Goal: Information Seeking & Learning: Check status

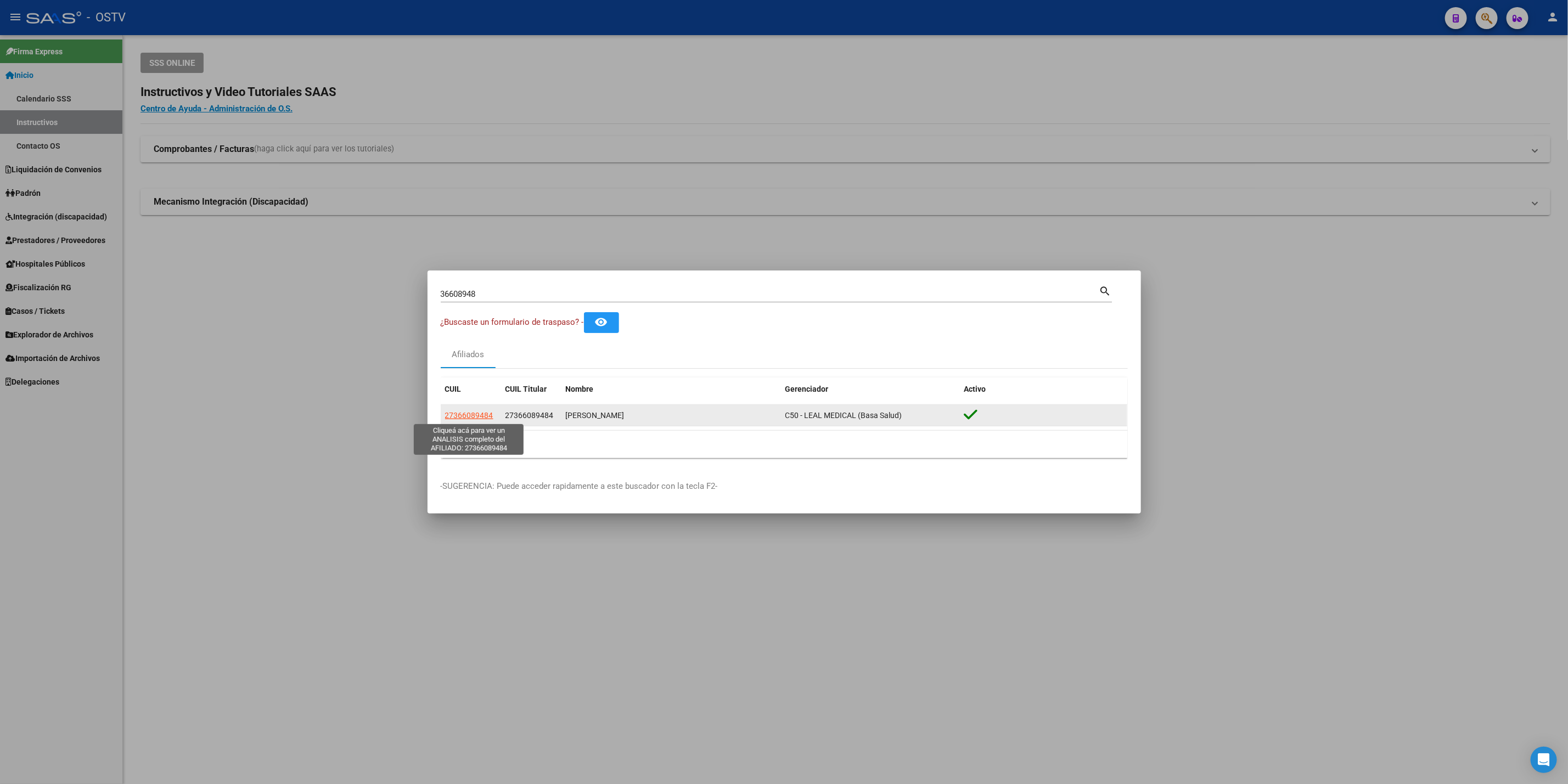
click at [468, 413] on span "27366089484" at bounding box center [469, 415] width 48 height 9
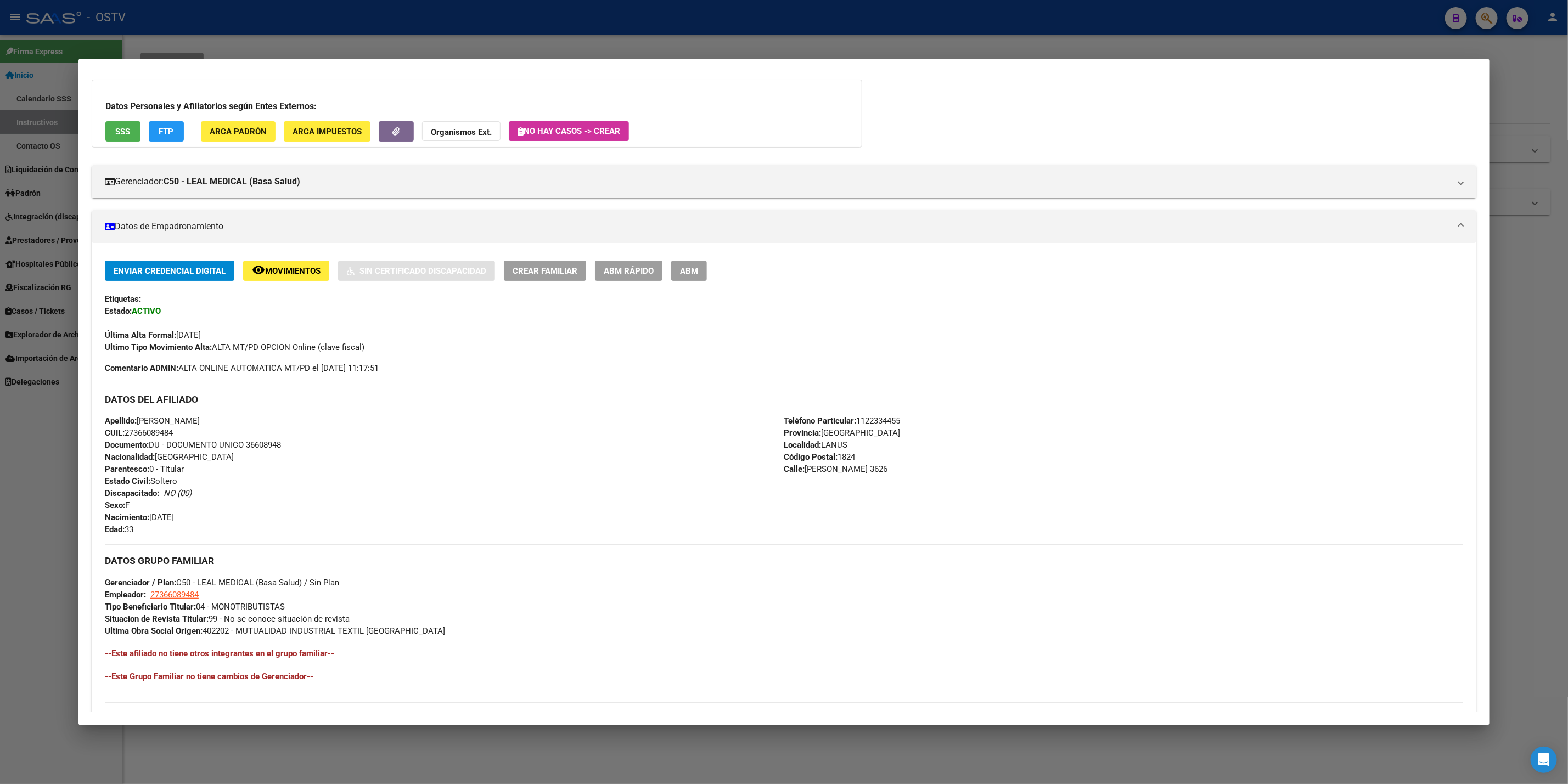
scroll to position [206, 0]
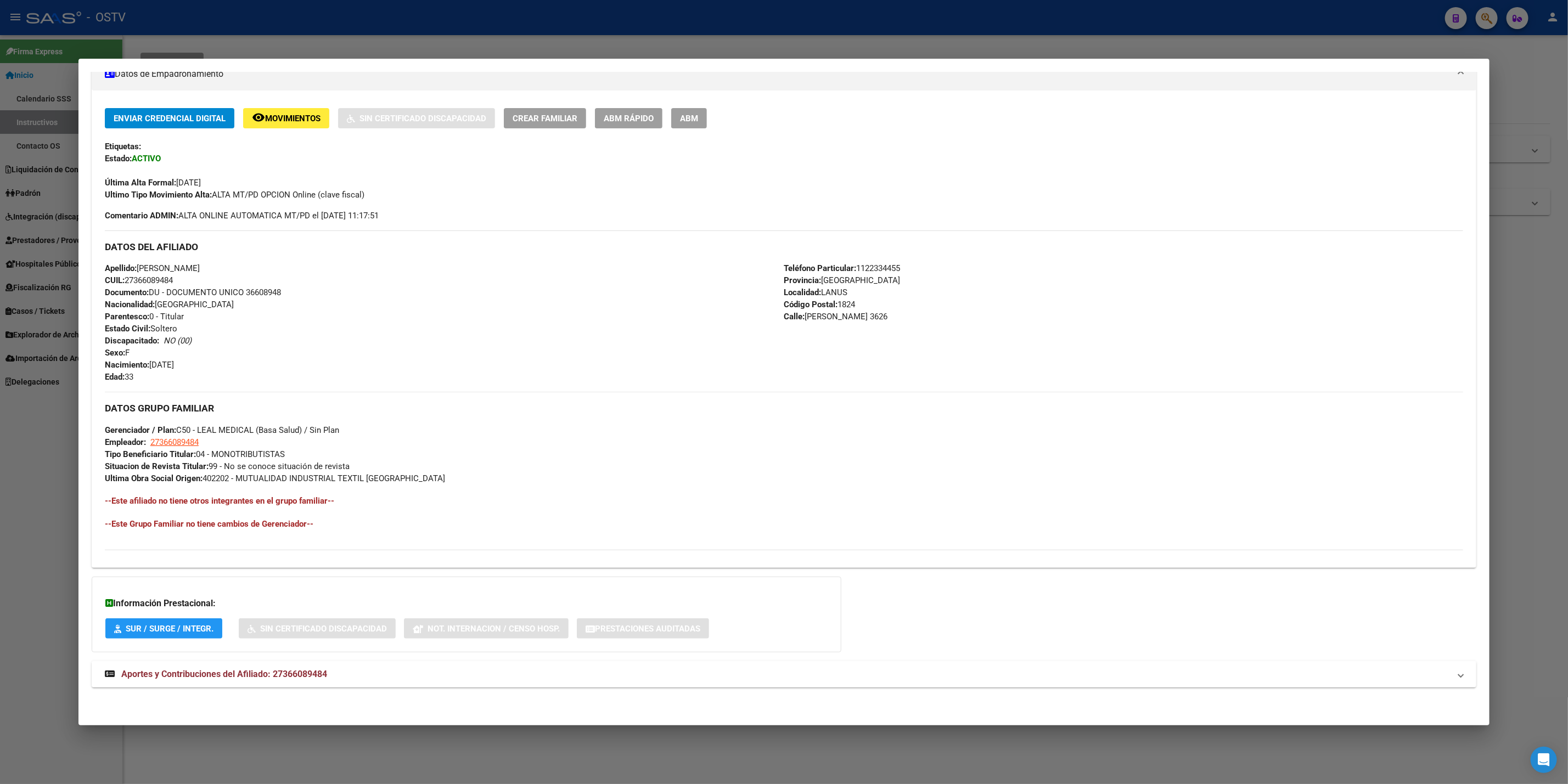
click at [375, 667] on mat-expansion-panel-header "Aportes y Contribuciones del Afiliado: 27366089484" at bounding box center [784, 674] width 1385 height 26
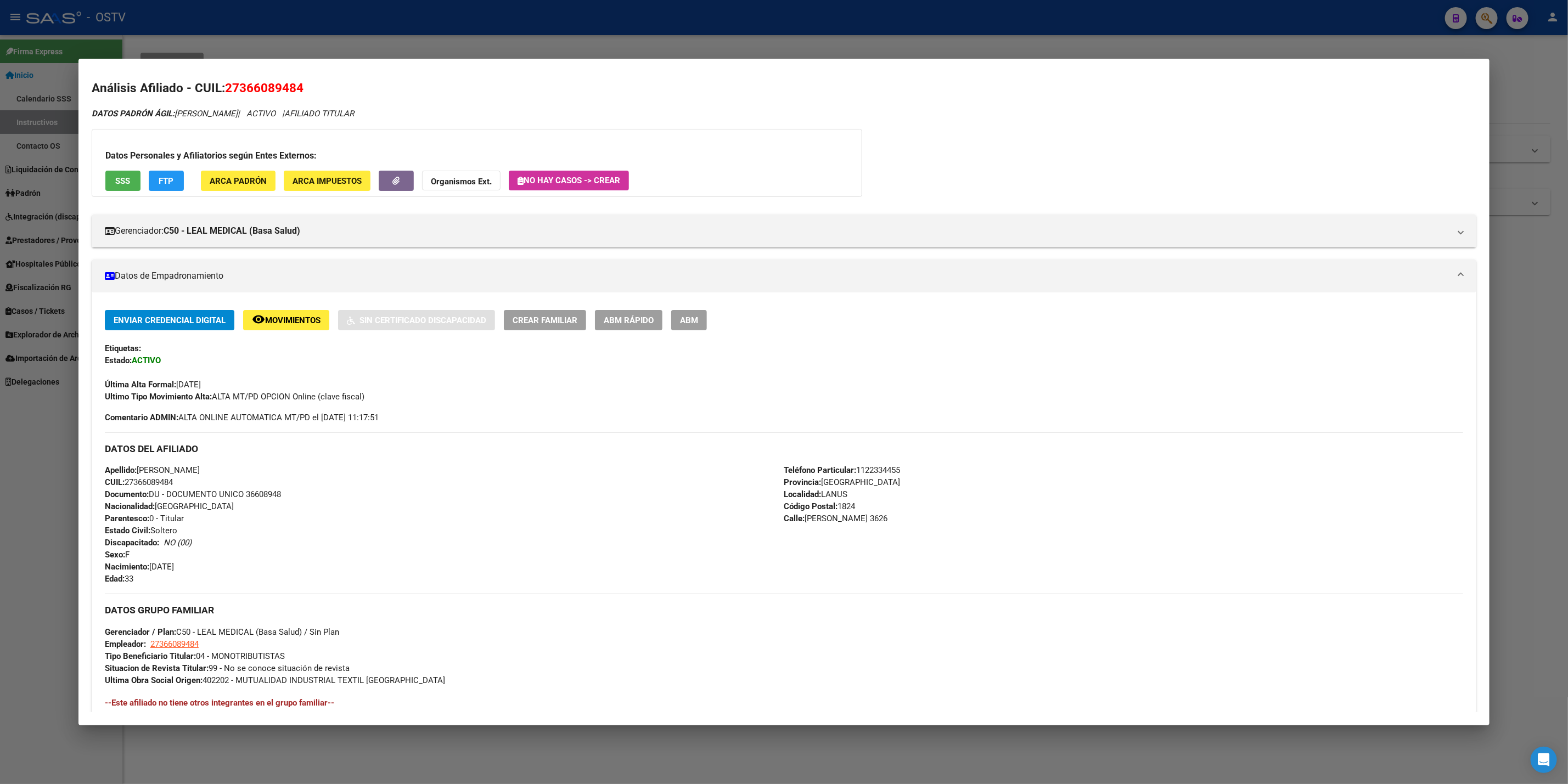
scroll to position [0, 0]
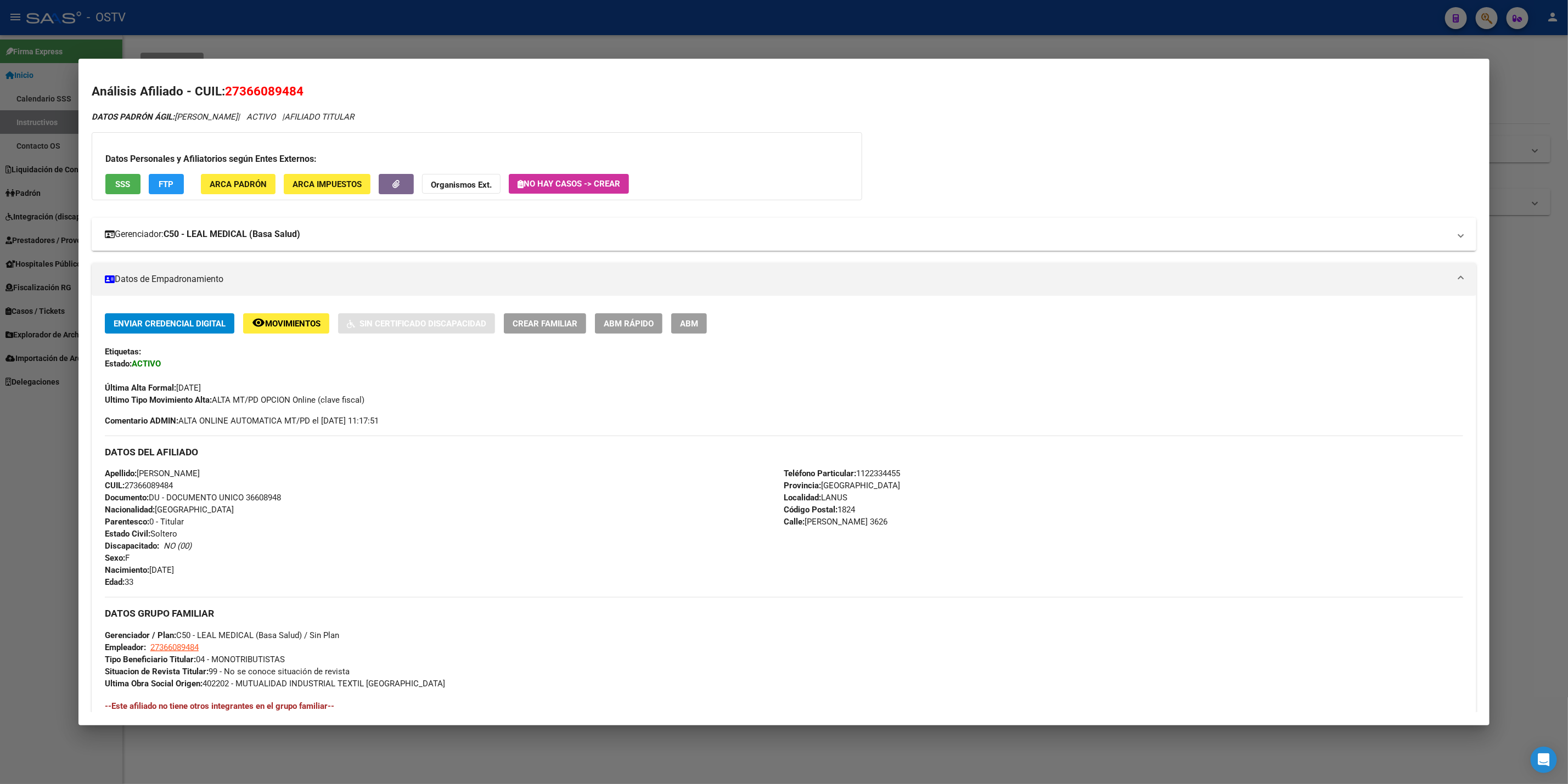
click at [287, 249] on mat-expansion-panel-header "Gerenciador: C50 - LEAL MEDICAL (Basa Salud)" at bounding box center [784, 234] width 1385 height 33
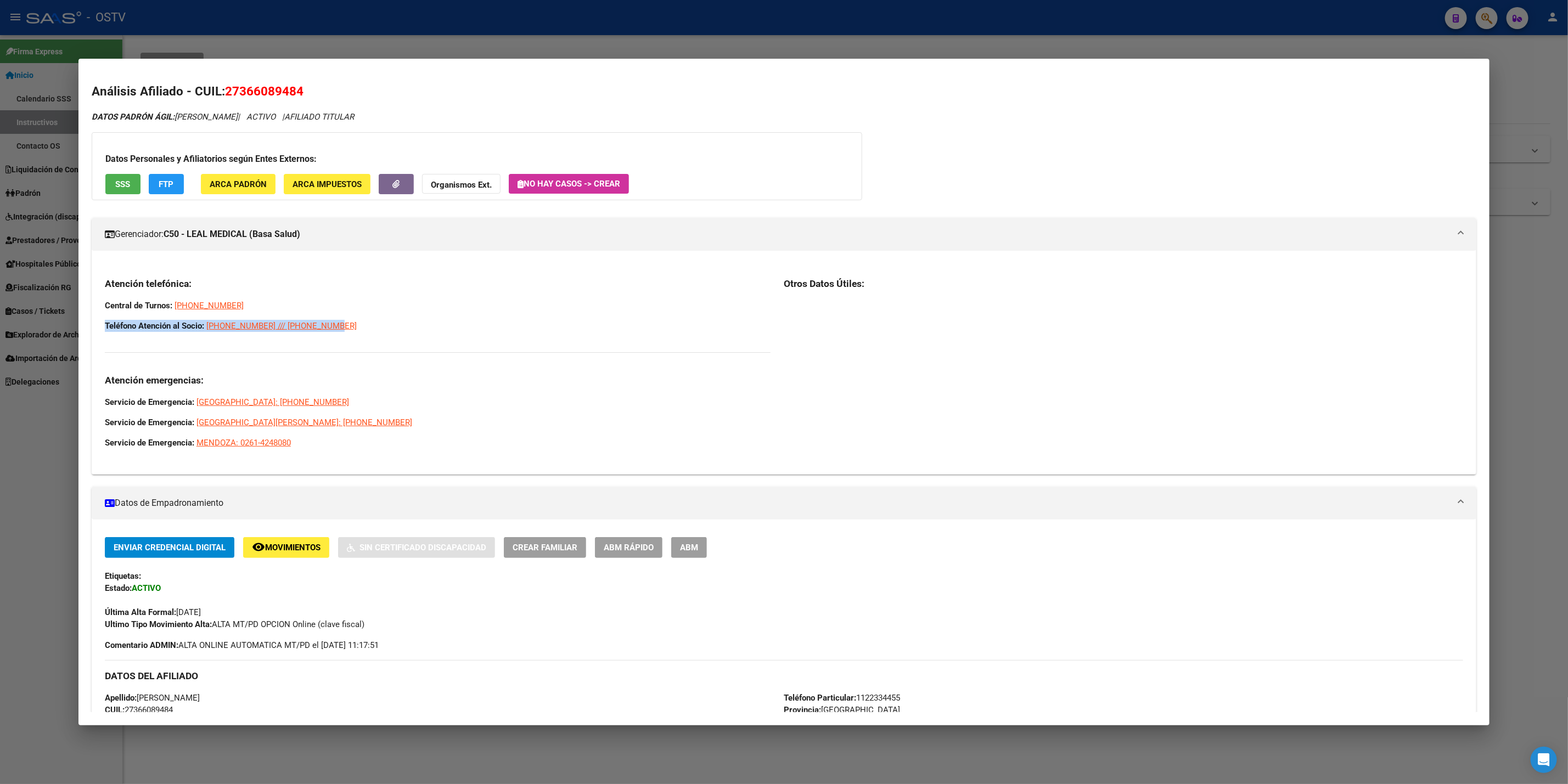
drag, startPoint x: 335, startPoint y: 327, endPoint x: 86, endPoint y: 321, distance: 249.1
click at [92, 321] on div "Atención telefónica: Central de Turnos: [PHONE_NUMBER] Teléfono Atención al Soc…" at bounding box center [784, 367] width 1385 height 198
copy span "Teléfono Atención al Socio: [PHONE_NUMBER] /// [PHONE_NUMBER]"
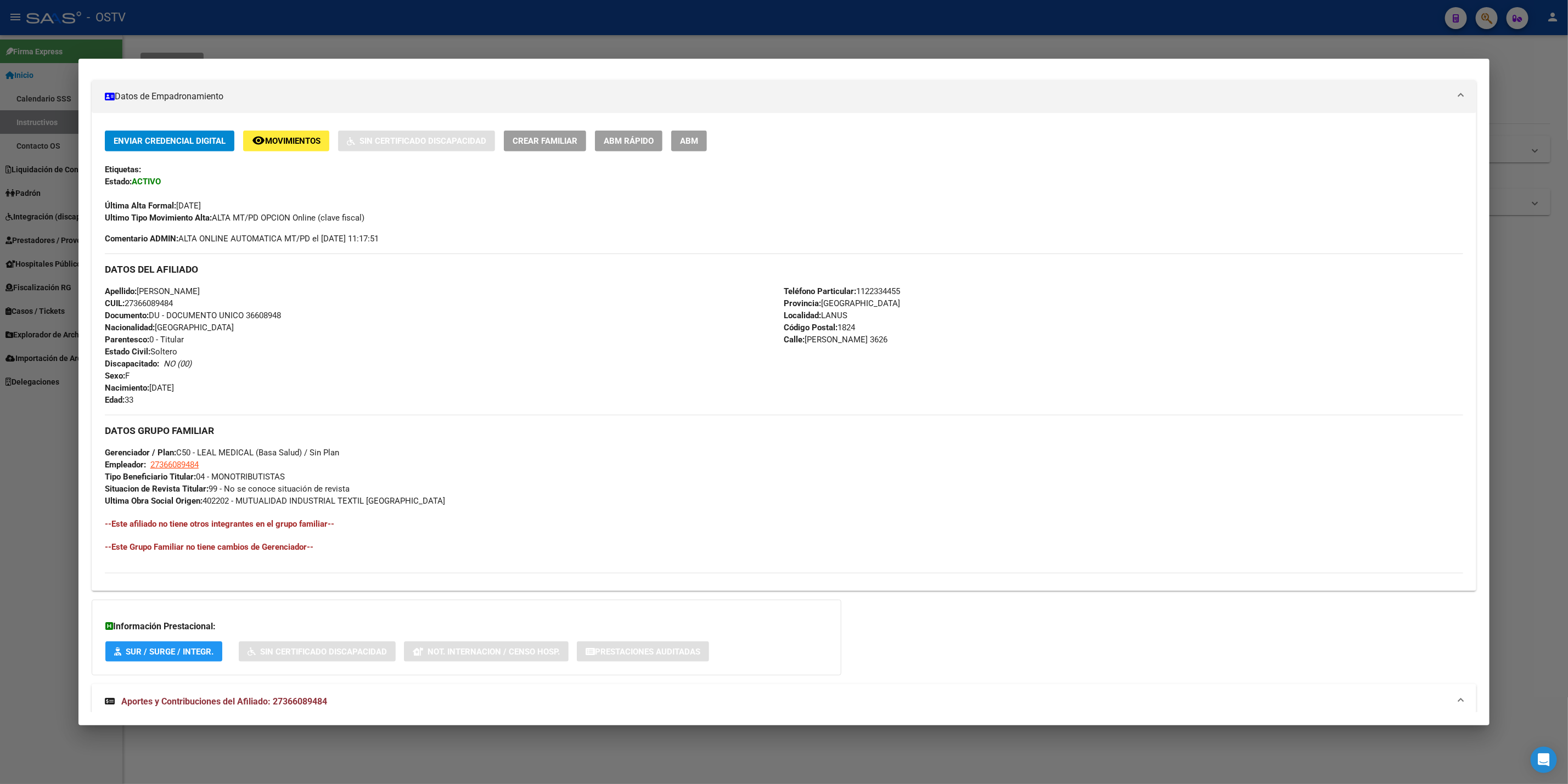
scroll to position [412, 0]
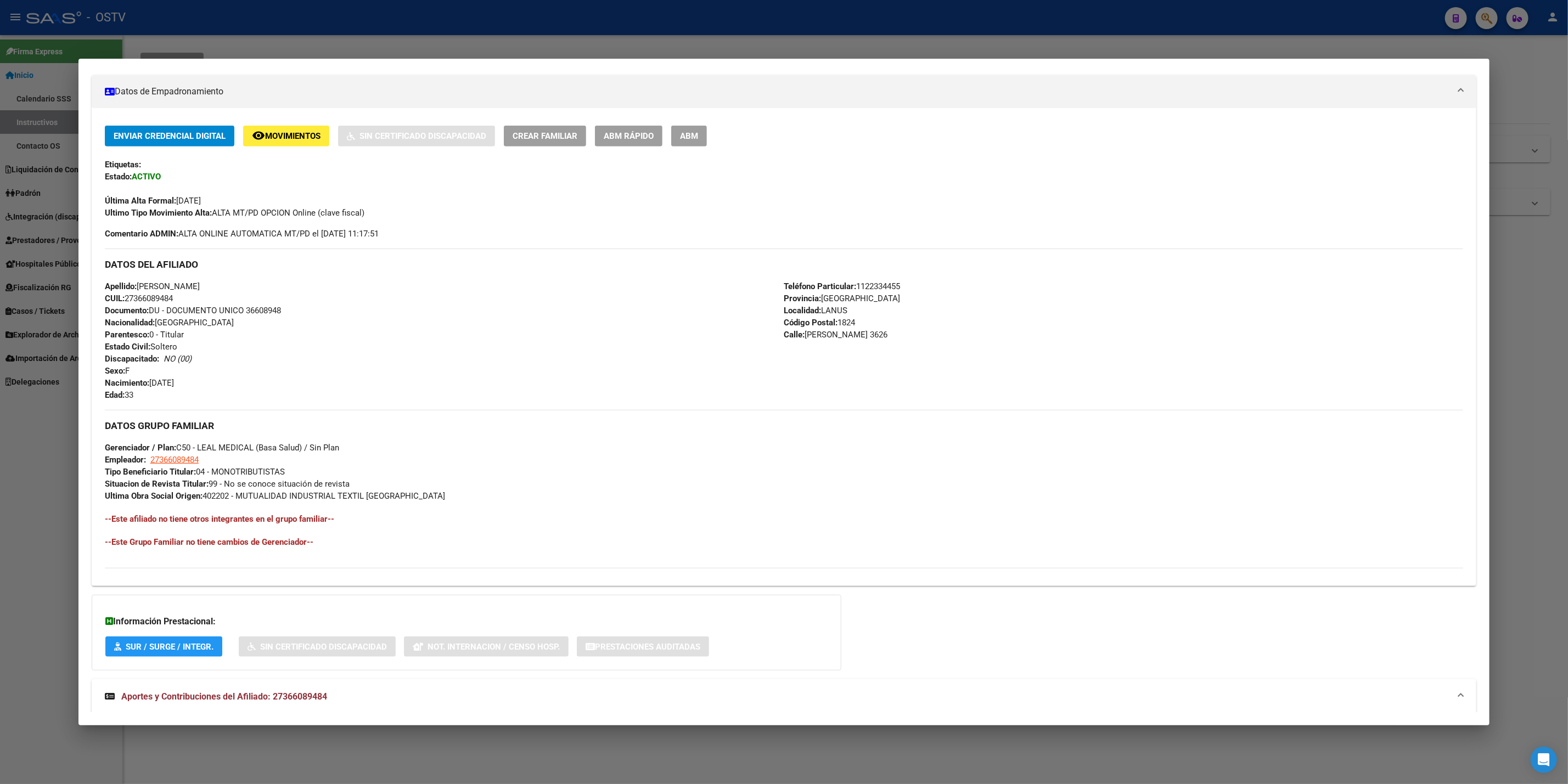
click at [0, 135] on div at bounding box center [784, 392] width 1568 height 784
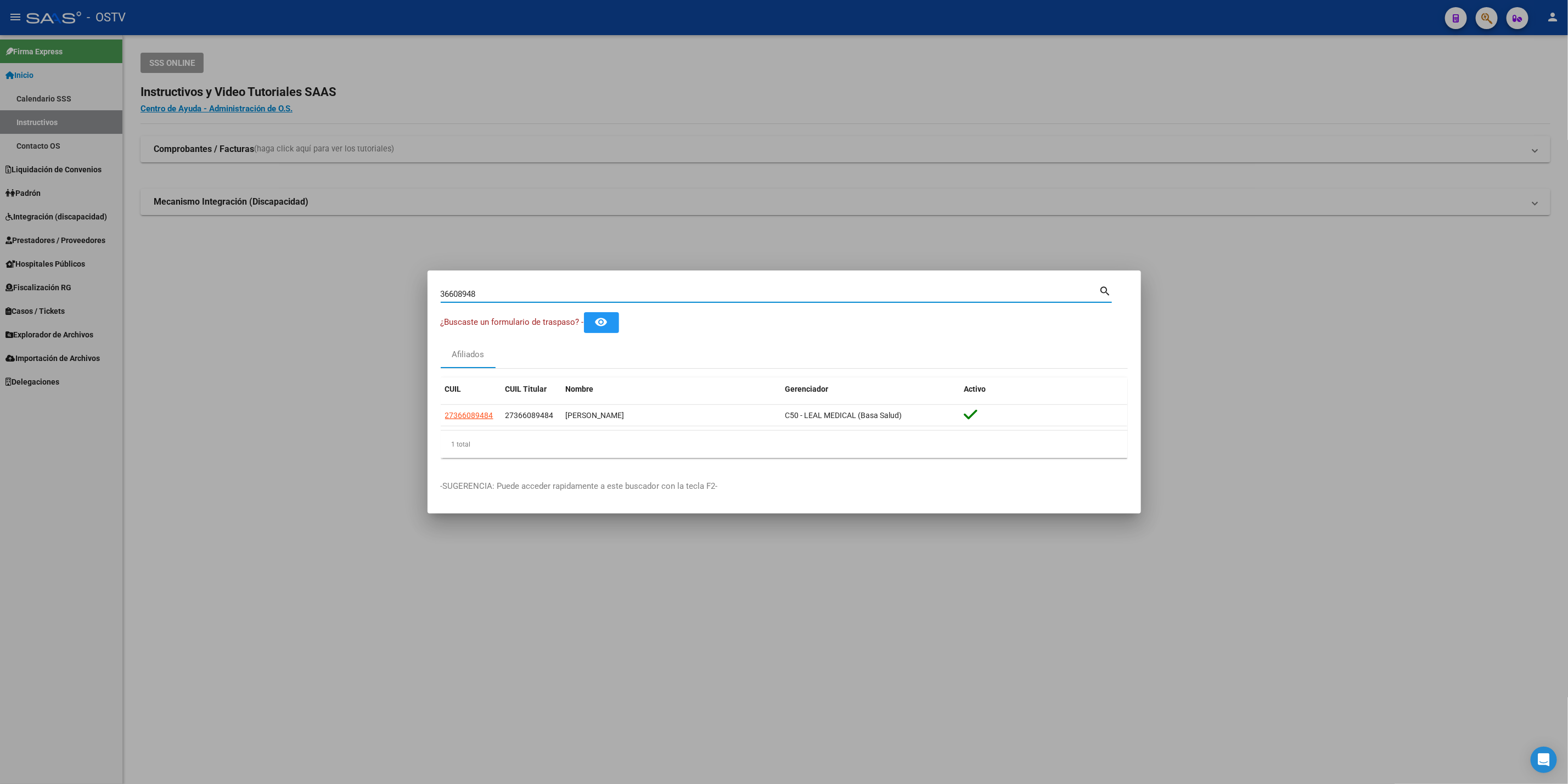
drag, startPoint x: 484, startPoint y: 294, endPoint x: 15, endPoint y: 308, distance: 469.2
click at [113, 305] on div "36608948 Buscar (apellido, dni, cuil, nro traspaso, cuit, obra social) search ¿…" at bounding box center [784, 392] width 1568 height 784
paste input "1374650"
type input "31374650"
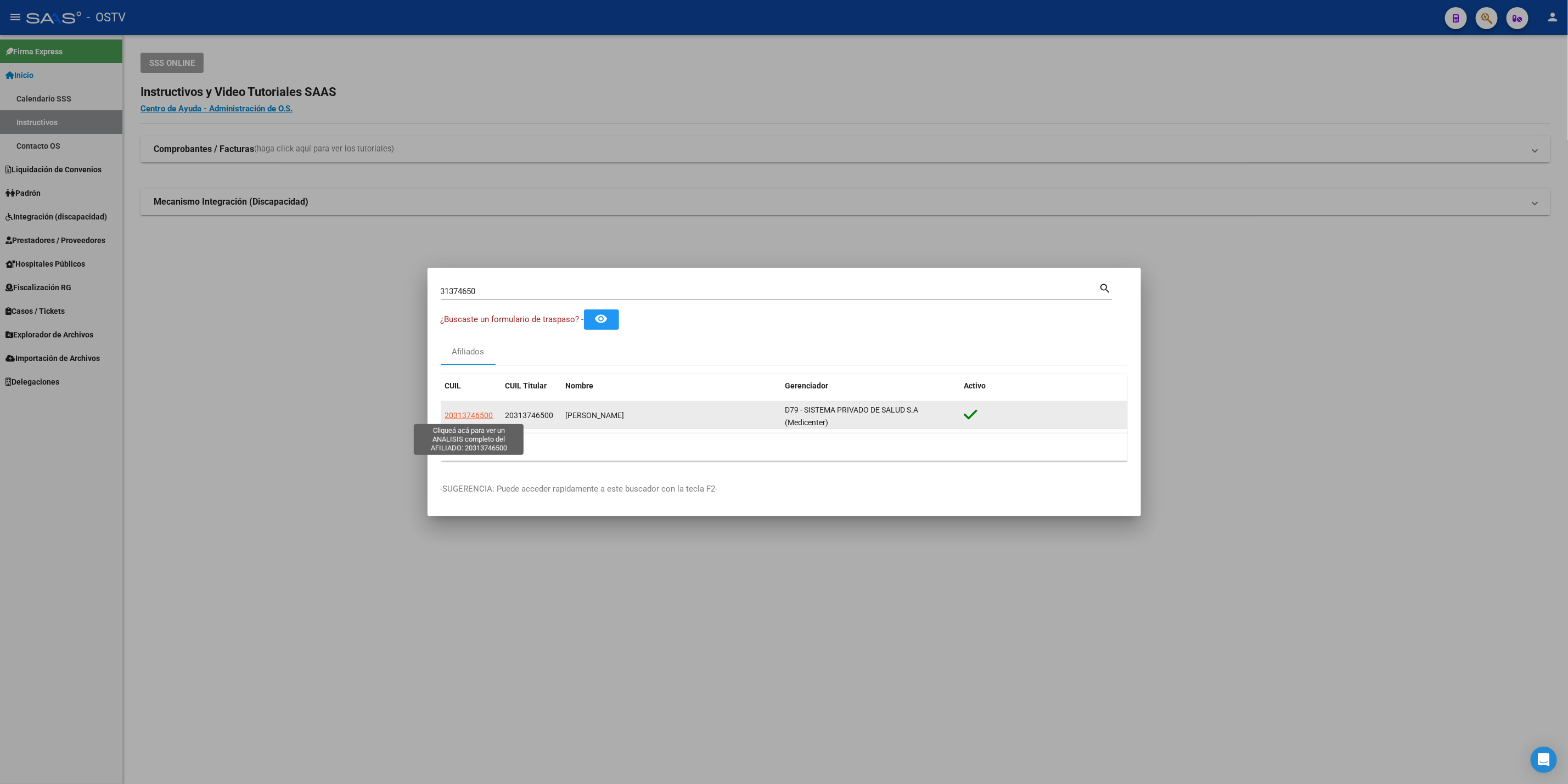
click at [462, 418] on span "20313746500" at bounding box center [469, 415] width 48 height 9
type textarea "20313746500"
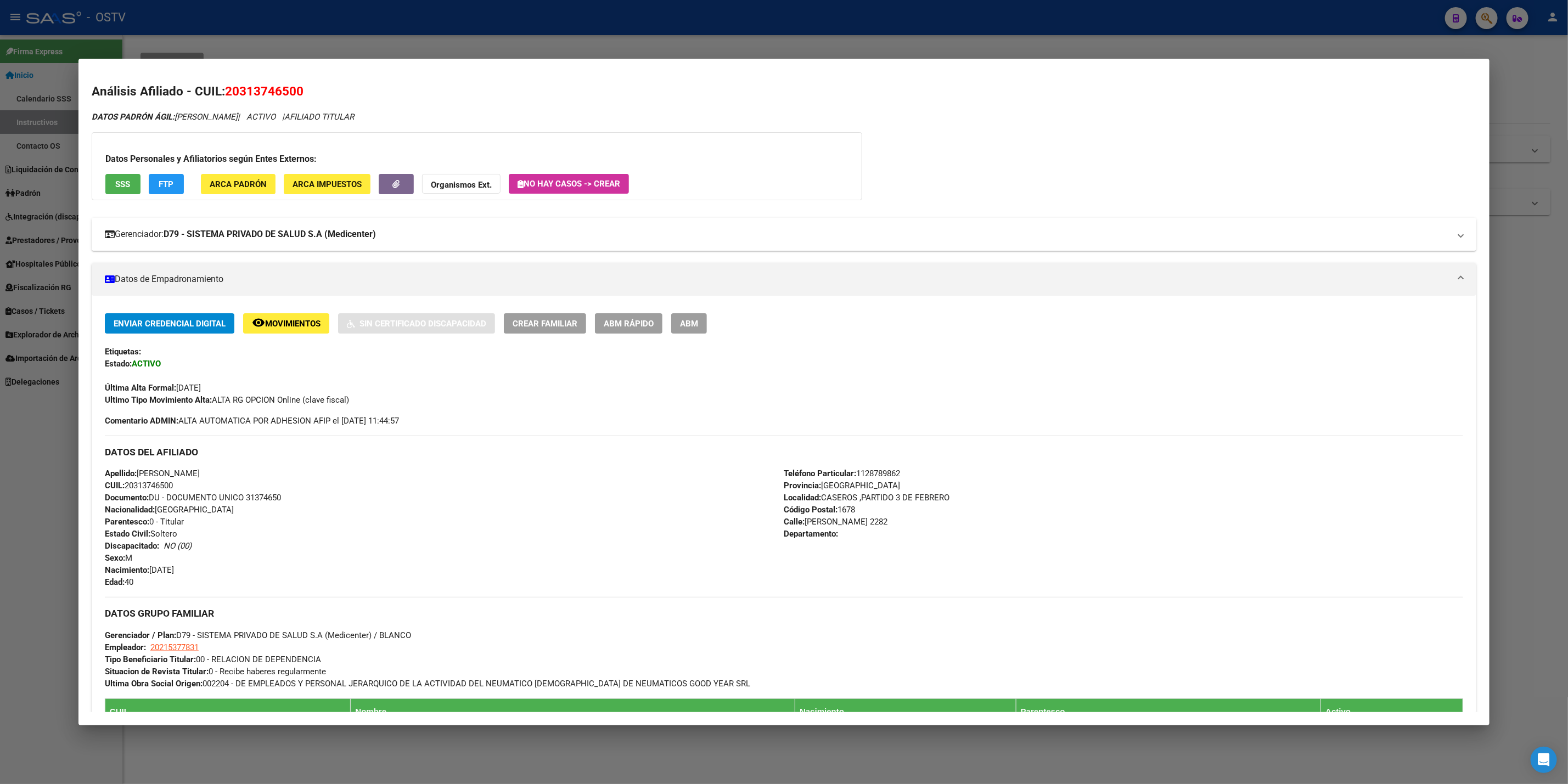
click at [310, 242] on mat-expansion-panel-header "Gerenciador: D79 - SISTEMA PRIVADO DE SALUD S.A (Medicenter)" at bounding box center [784, 234] width 1385 height 33
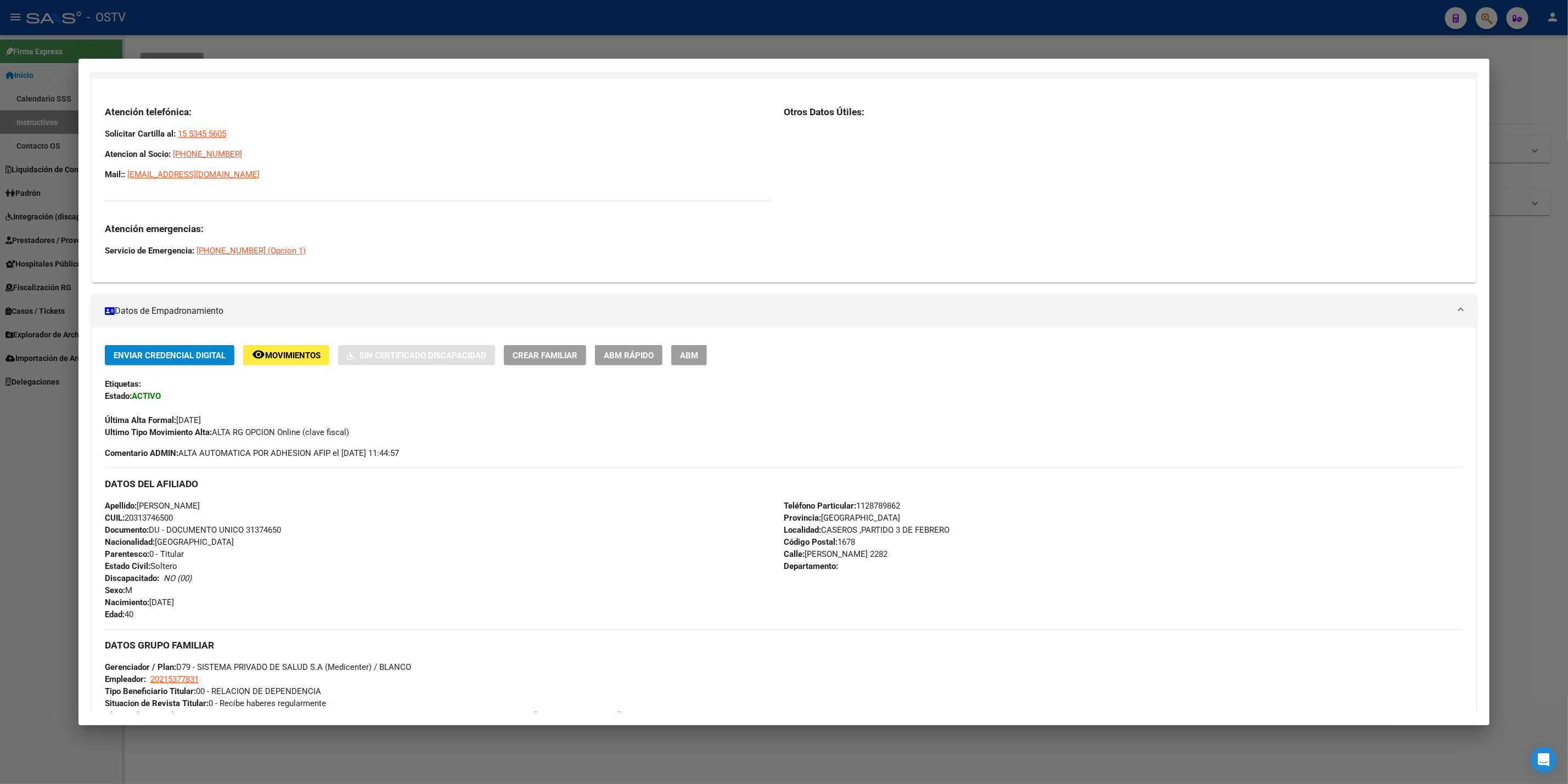
scroll to position [567, 0]
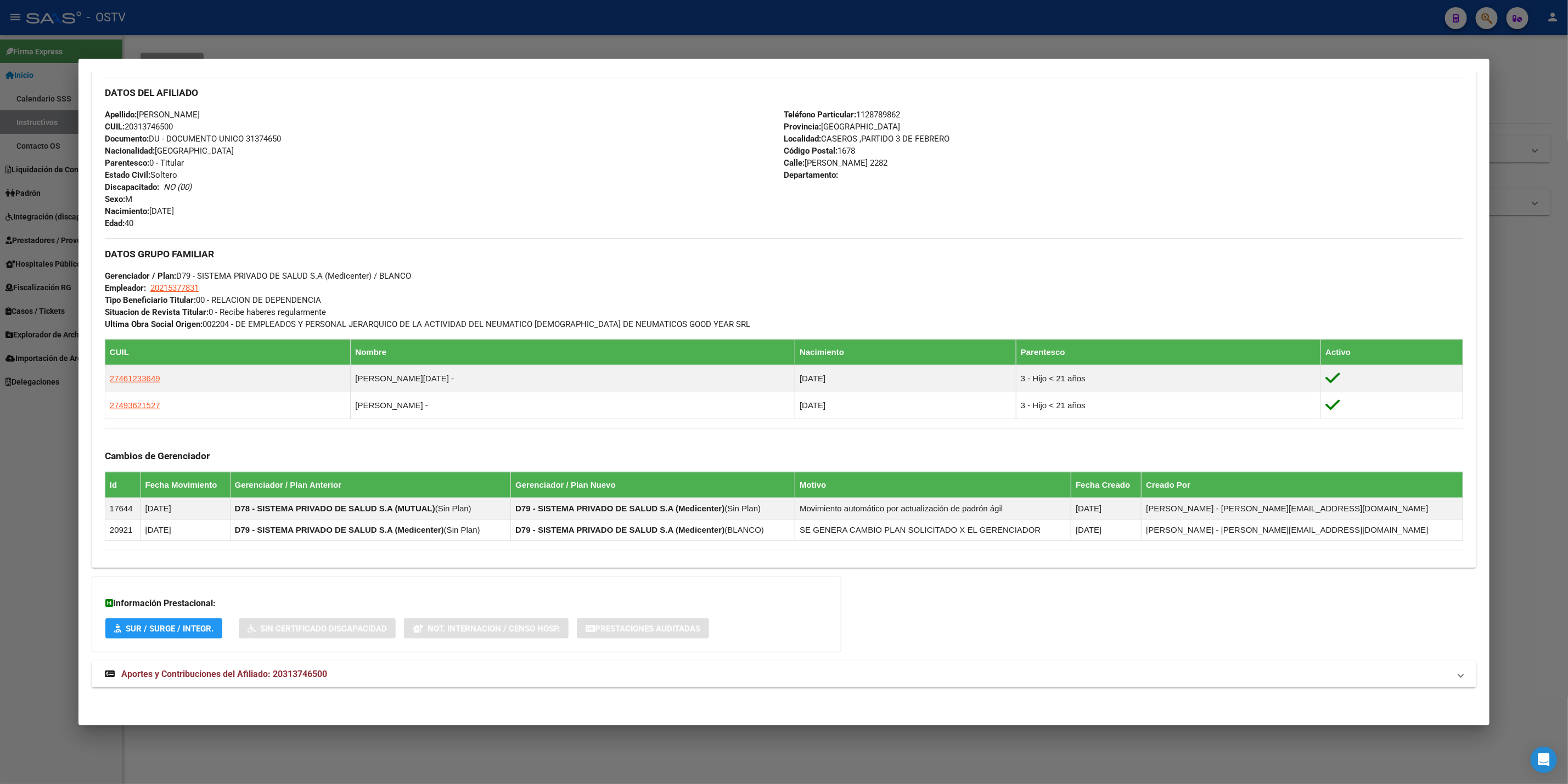
click at [326, 700] on div "DATOS PADRÓN ÁGIL: [PERSON_NAME] | ACTIVO | AFILIADO TITULAR Datos Personales y…" at bounding box center [784, 124] width 1385 height 1152
click at [354, 671] on mat-panel-title "Aportes y Contribuciones del Afiliado: 20313746500" at bounding box center [777, 674] width 1345 height 13
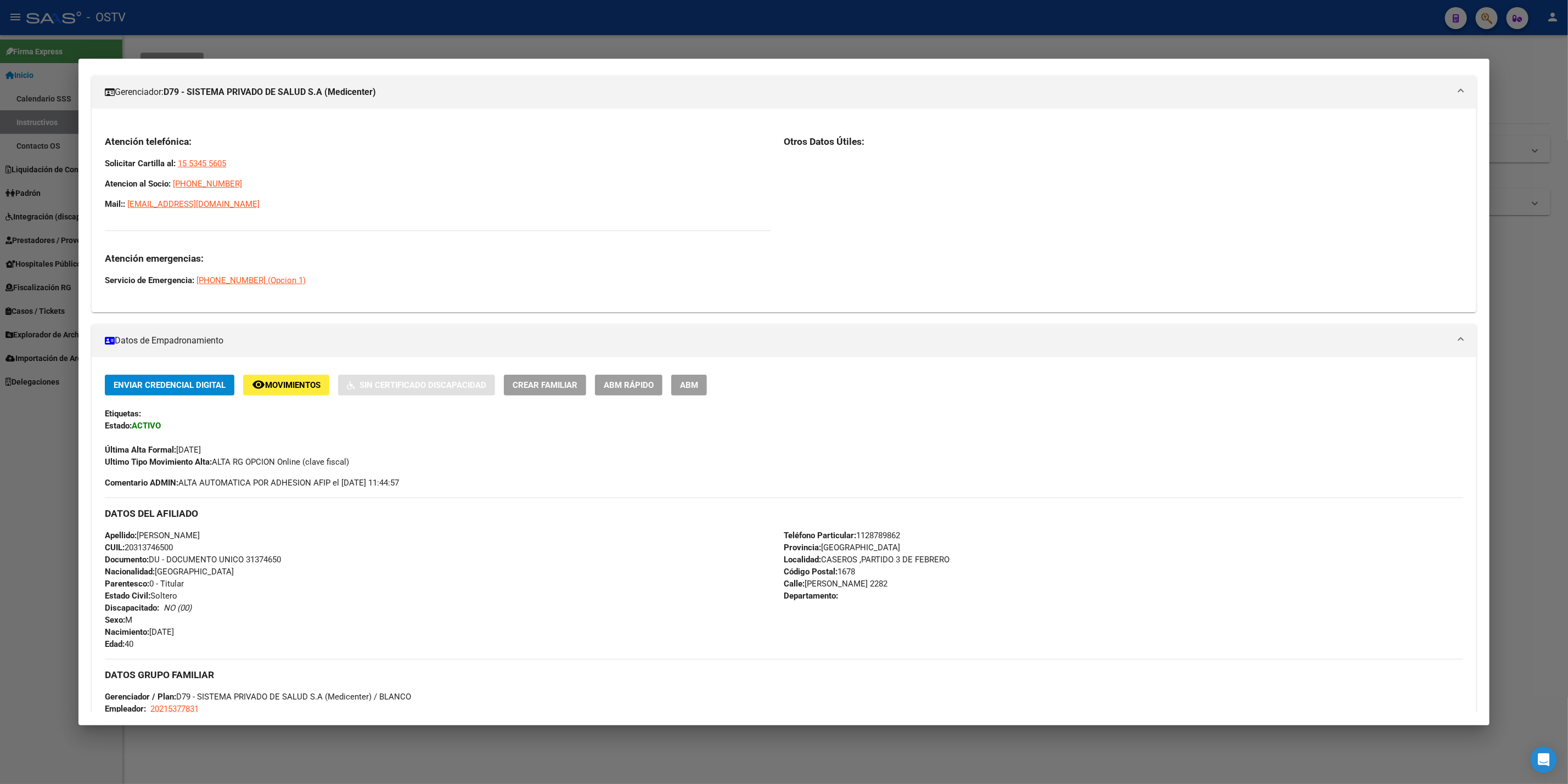
scroll to position [0, 0]
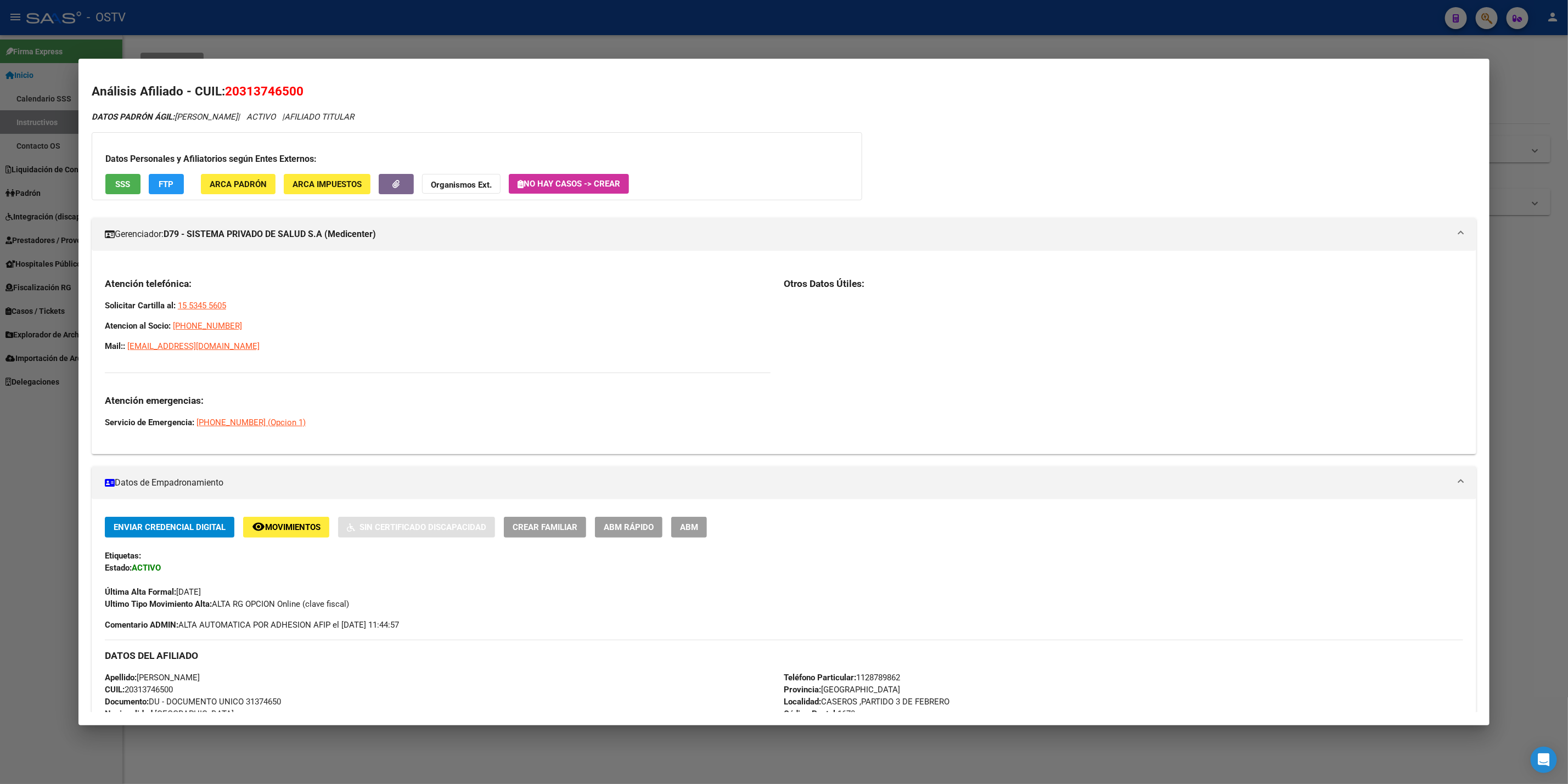
drag, startPoint x: 229, startPoint y: 676, endPoint x: 130, endPoint y: 672, distance: 99.1
click at [130, 673] on div "Apellido: [PERSON_NAME]: 20313746500 Documento: DU - DOCUMENTO UNICO 31374650 N…" at bounding box center [444, 732] width 679 height 121
click at [216, 670] on div "DATOS DEL AFILIADO" at bounding box center [783, 656] width 1358 height 32
drag, startPoint x: 225, startPoint y: 675, endPoint x: 145, endPoint y: 671, distance: 80.1
click at [145, 671] on div "DATOS DEL AFILIADO Apellido: [PERSON_NAME]: 20313746500 Documento: DU - DOCUMEN…" at bounding box center [783, 716] width 1358 height 153
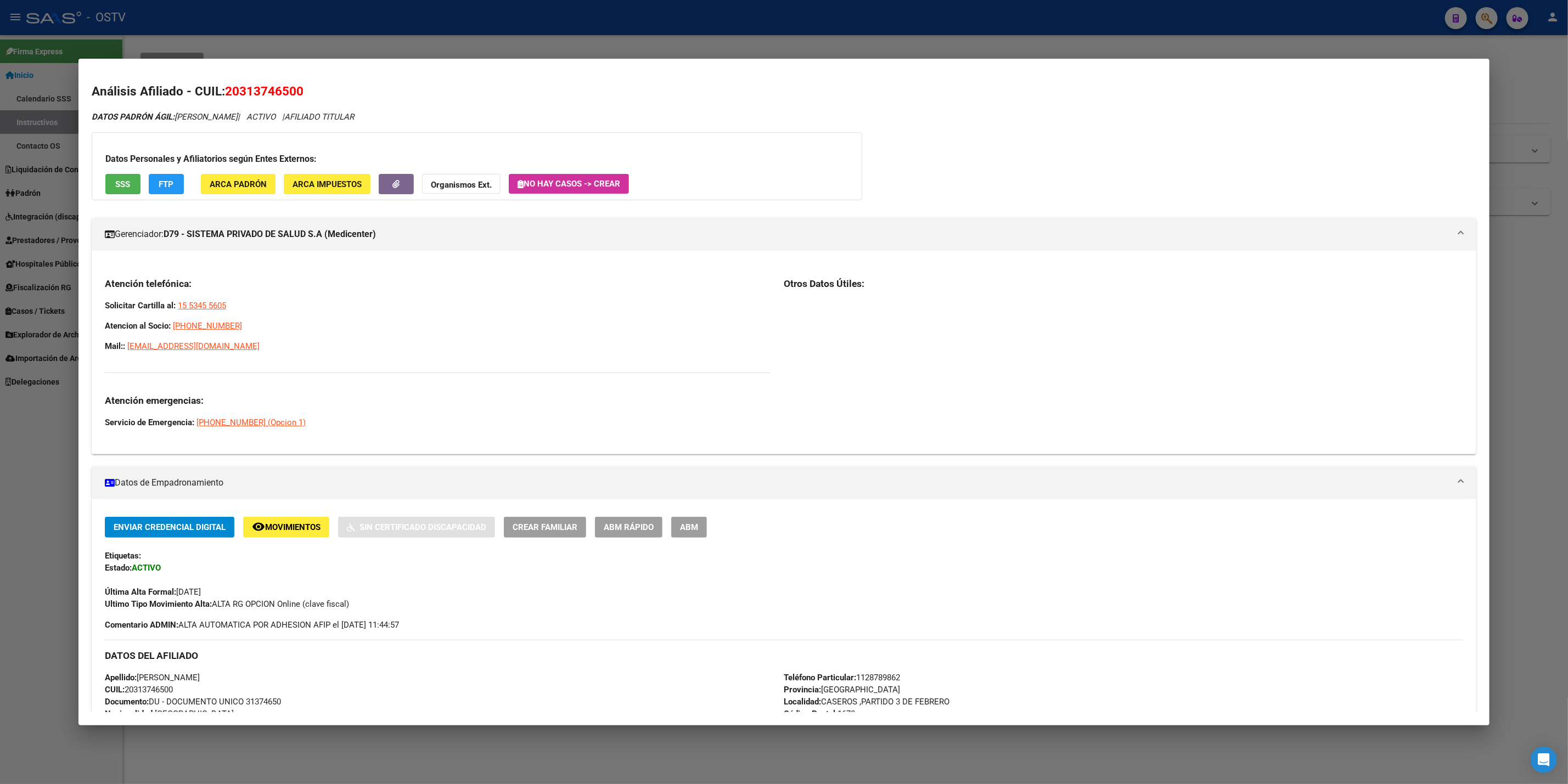
click at [200, 677] on span "Apellido: [PERSON_NAME]" at bounding box center [152, 678] width 95 height 10
drag, startPoint x: 228, startPoint y: 679, endPoint x: 133, endPoint y: 673, distance: 95.2
click at [133, 673] on span "Apellido: [PERSON_NAME]" at bounding box center [152, 678] width 95 height 10
copy span "[PERSON_NAME]"
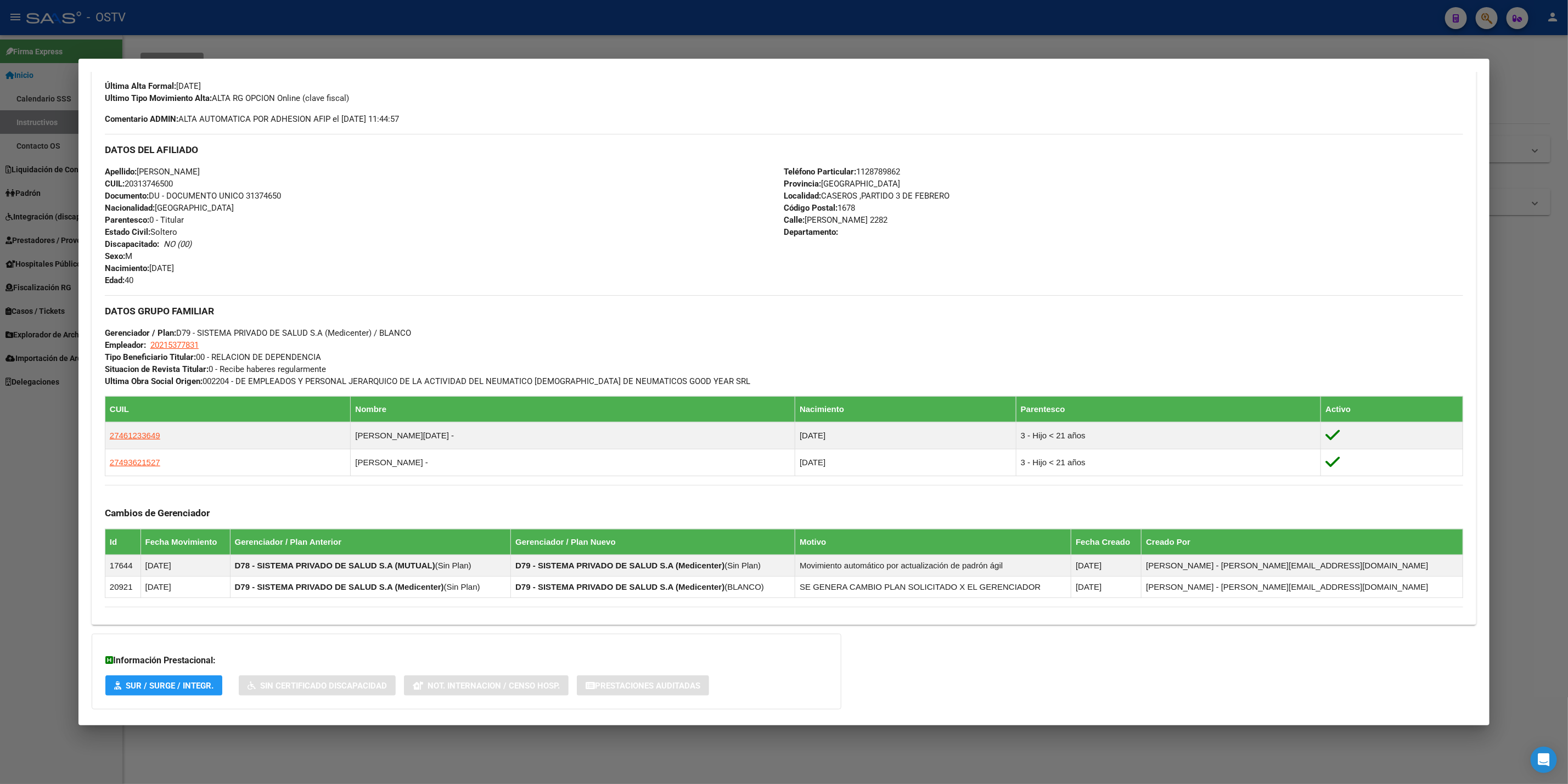
scroll to position [576, 0]
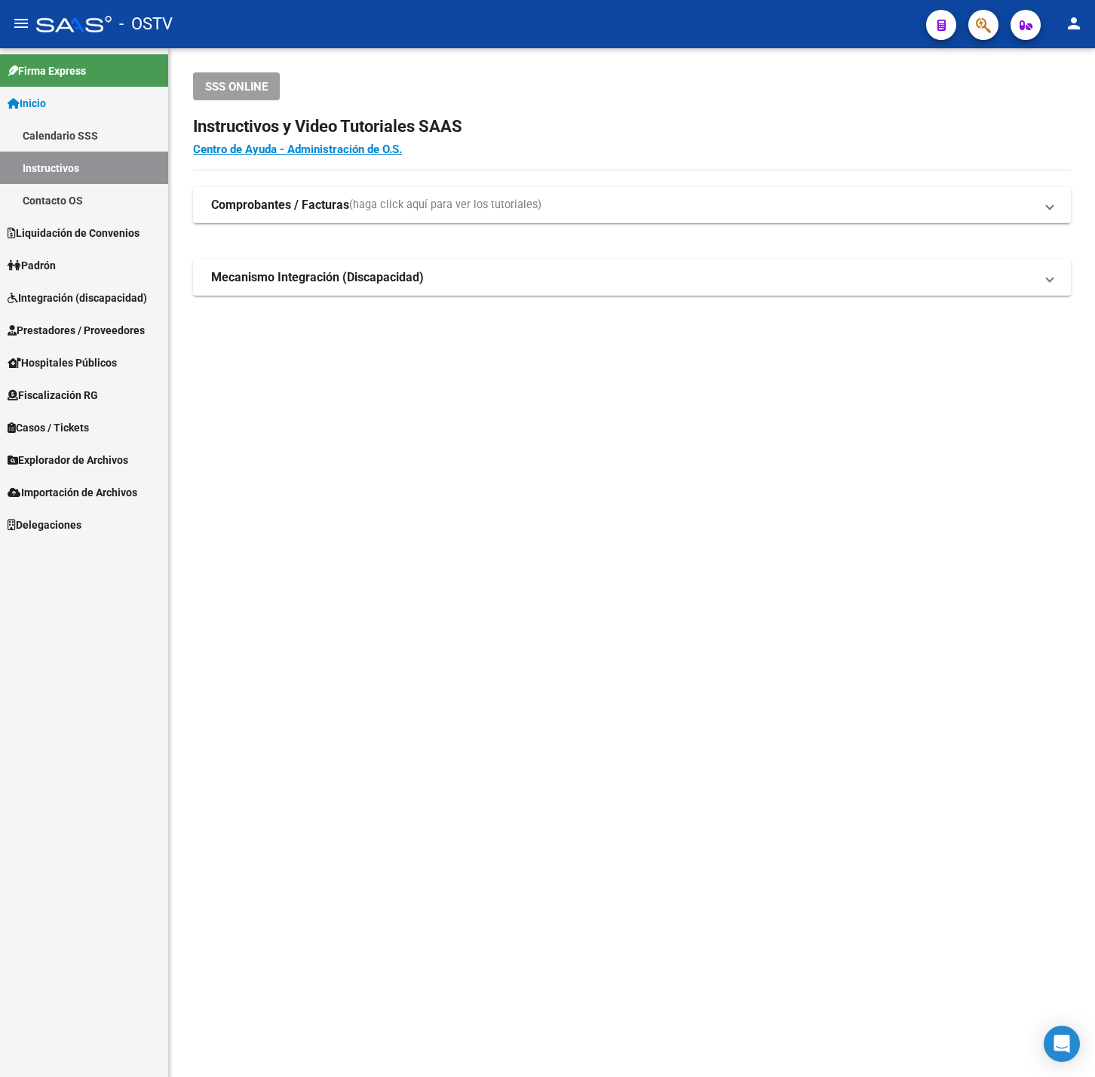
click at [490, 653] on mat-sidenav-content "SSS ONLINE Instructivos y Video Tutoriales SAAS Centro de Ayuda - Administració…" at bounding box center [632, 562] width 926 height 1029
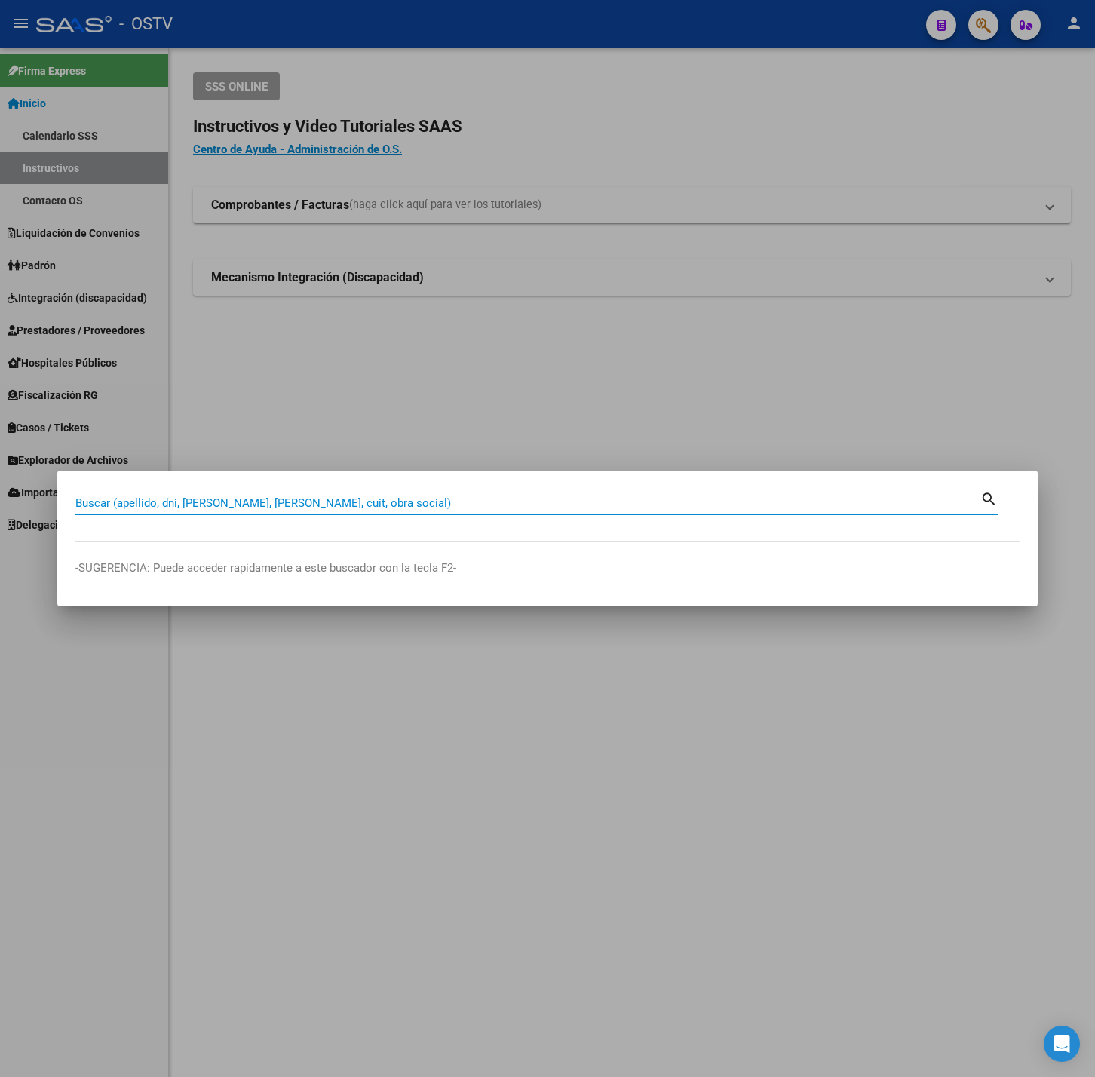
paste input "39581430"
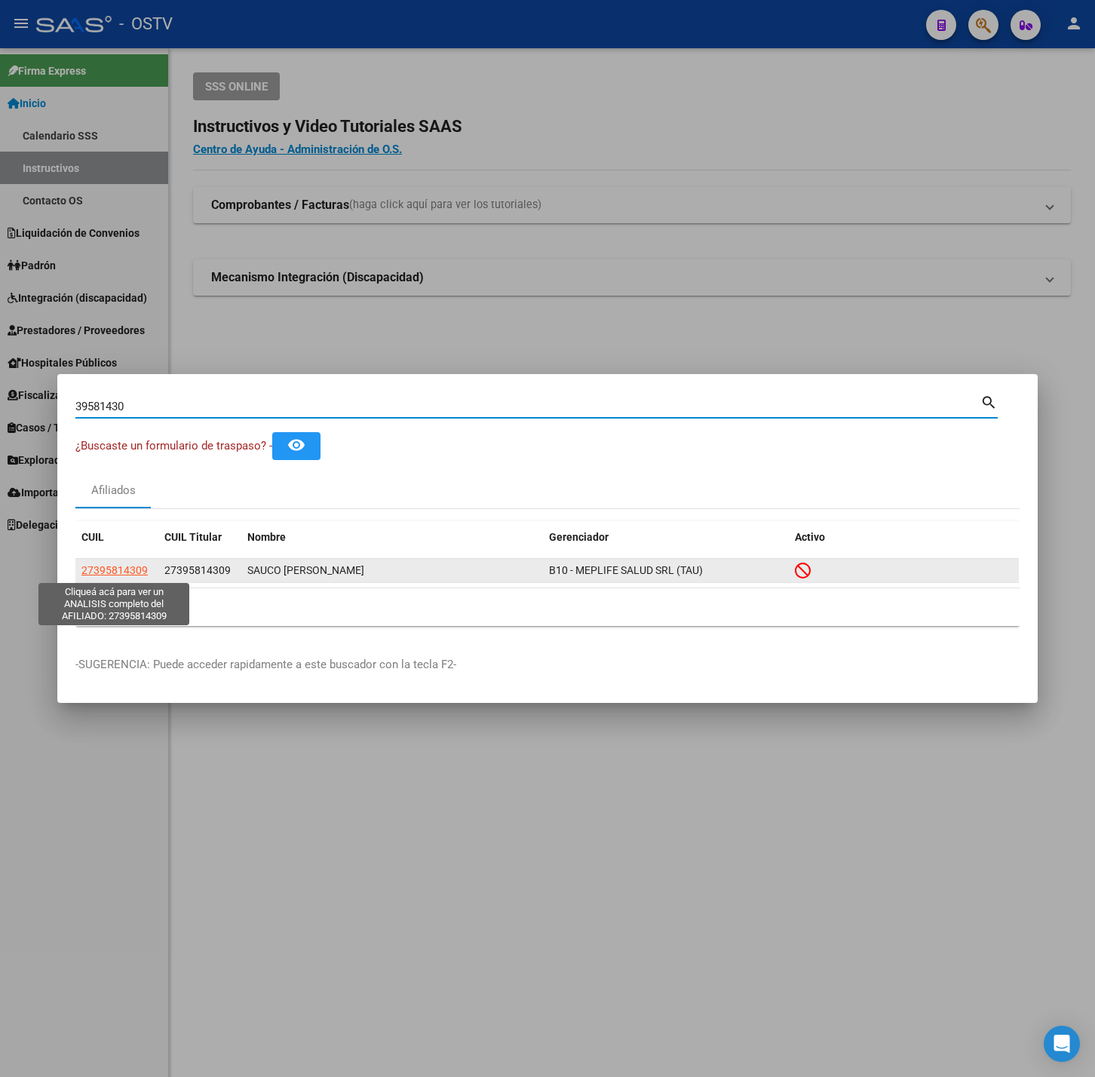
click at [112, 569] on span "27395814309" at bounding box center [114, 570] width 66 height 12
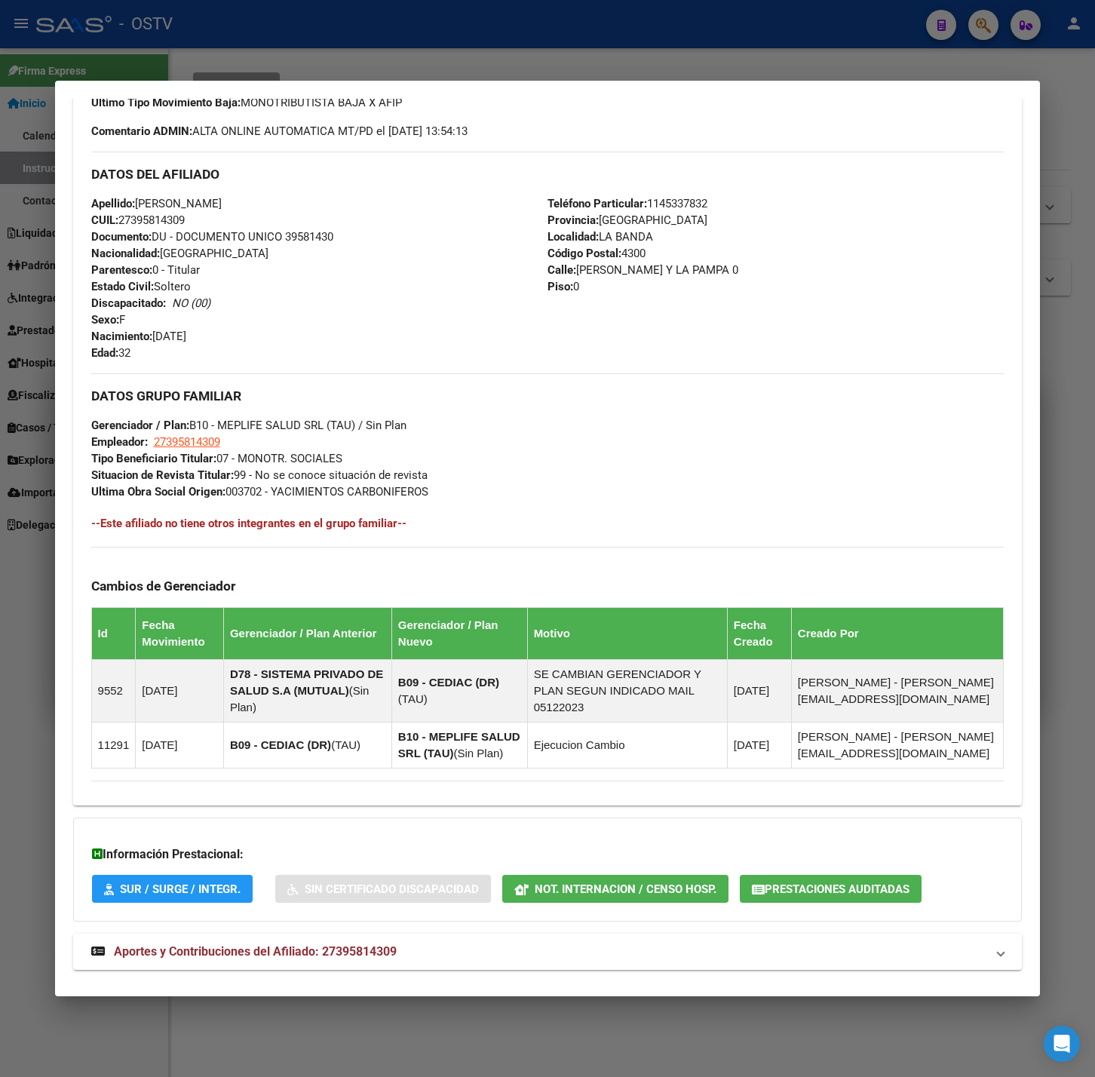
scroll to position [493, 0]
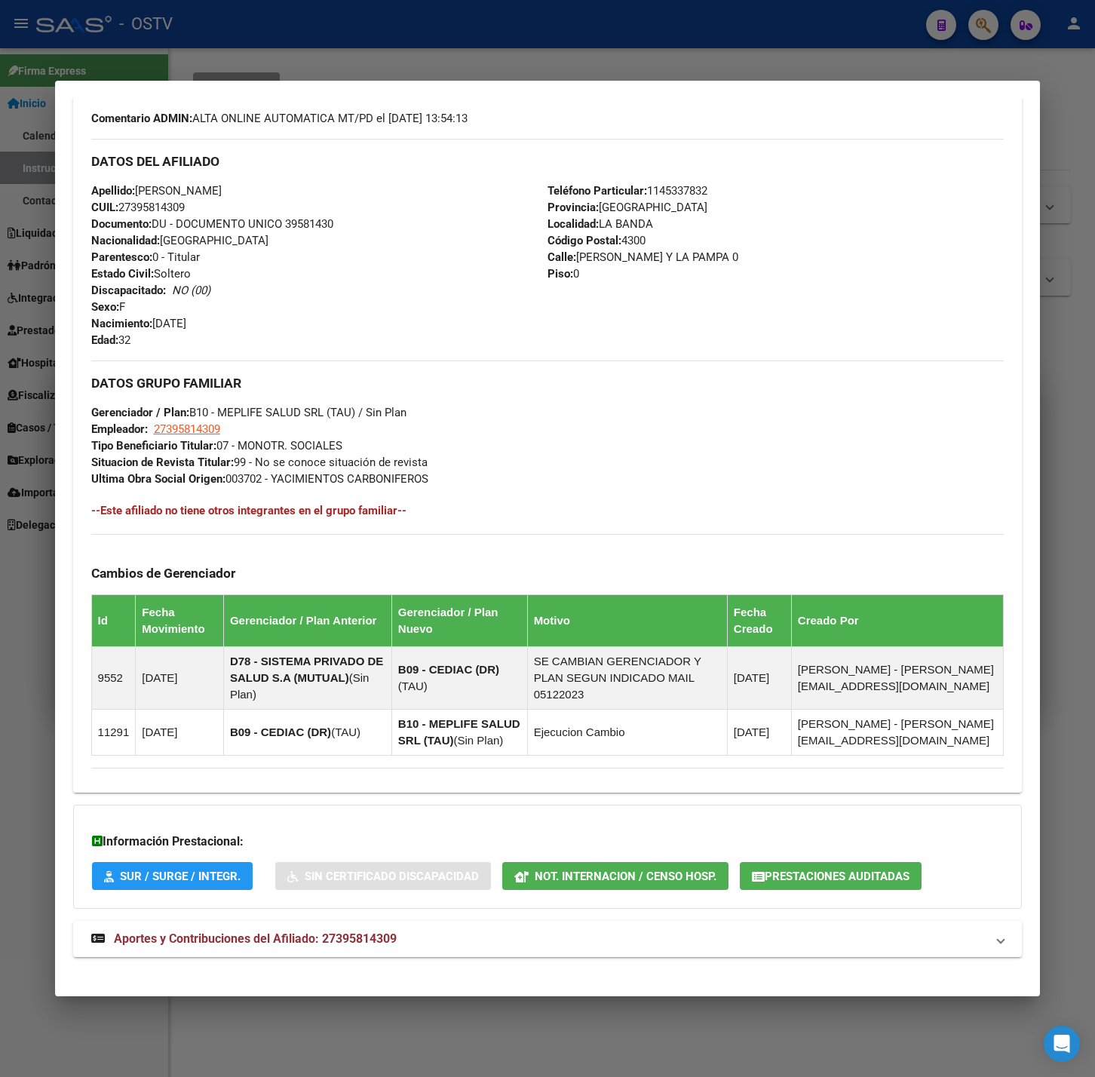
click at [380, 932] on span "Aportes y Contribuciones del Afiliado: 27395814309" at bounding box center [255, 939] width 283 height 14
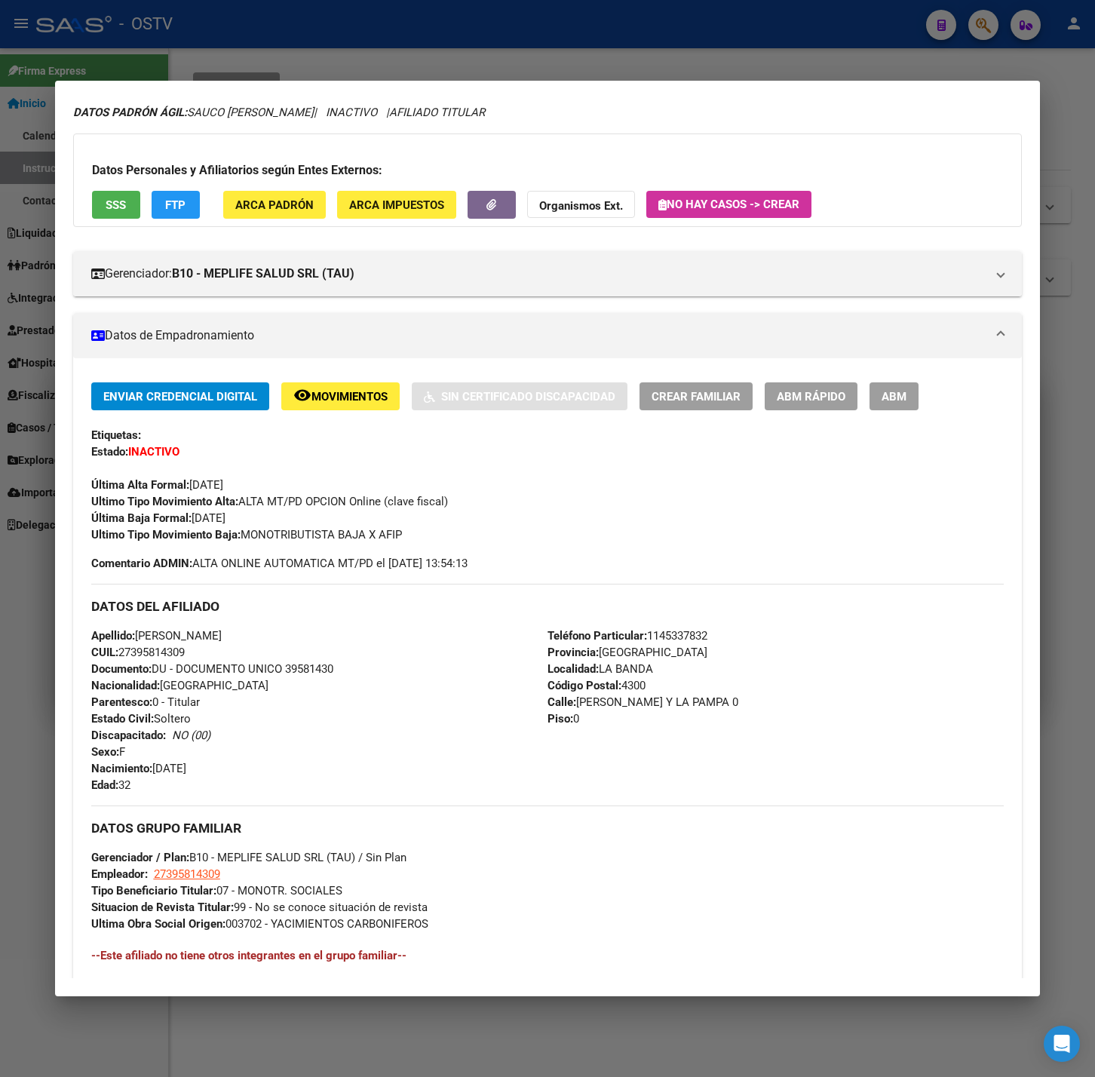
scroll to position [0, 0]
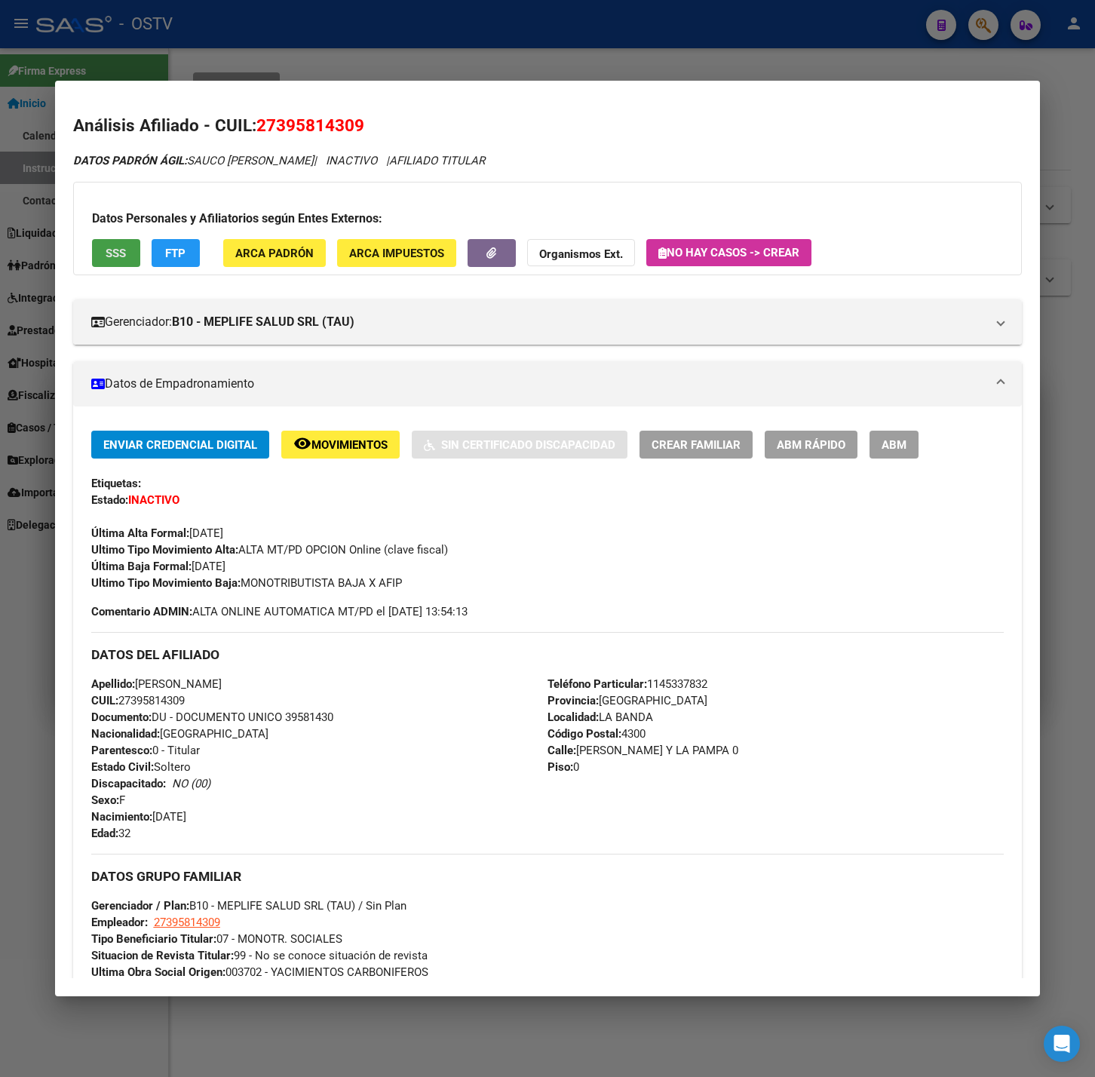
click at [114, 265] on button "SSS" at bounding box center [116, 253] width 48 height 28
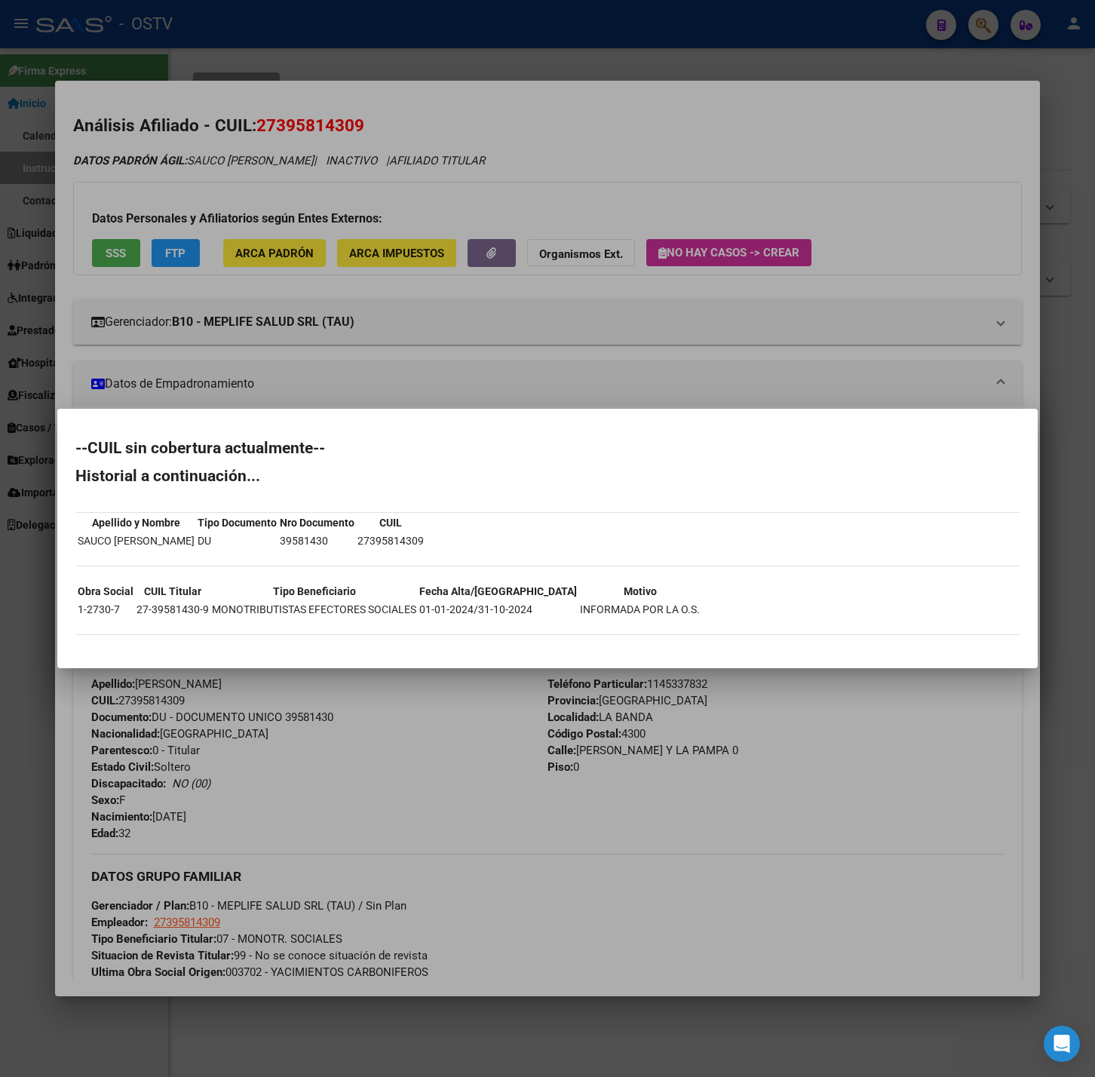
click at [167, 363] on div at bounding box center [547, 538] width 1095 height 1077
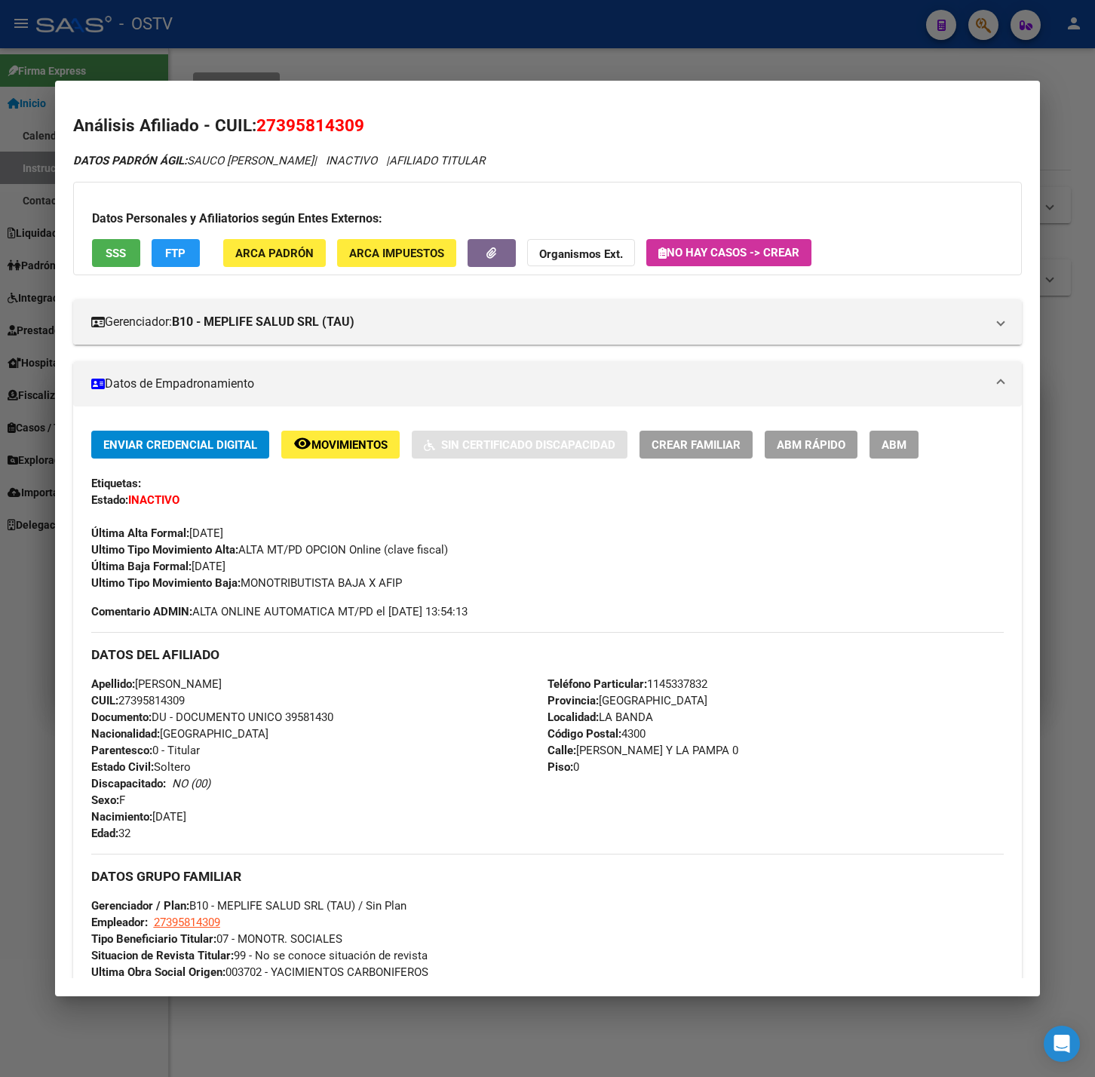
click at [647, 71] on div at bounding box center [547, 538] width 1095 height 1077
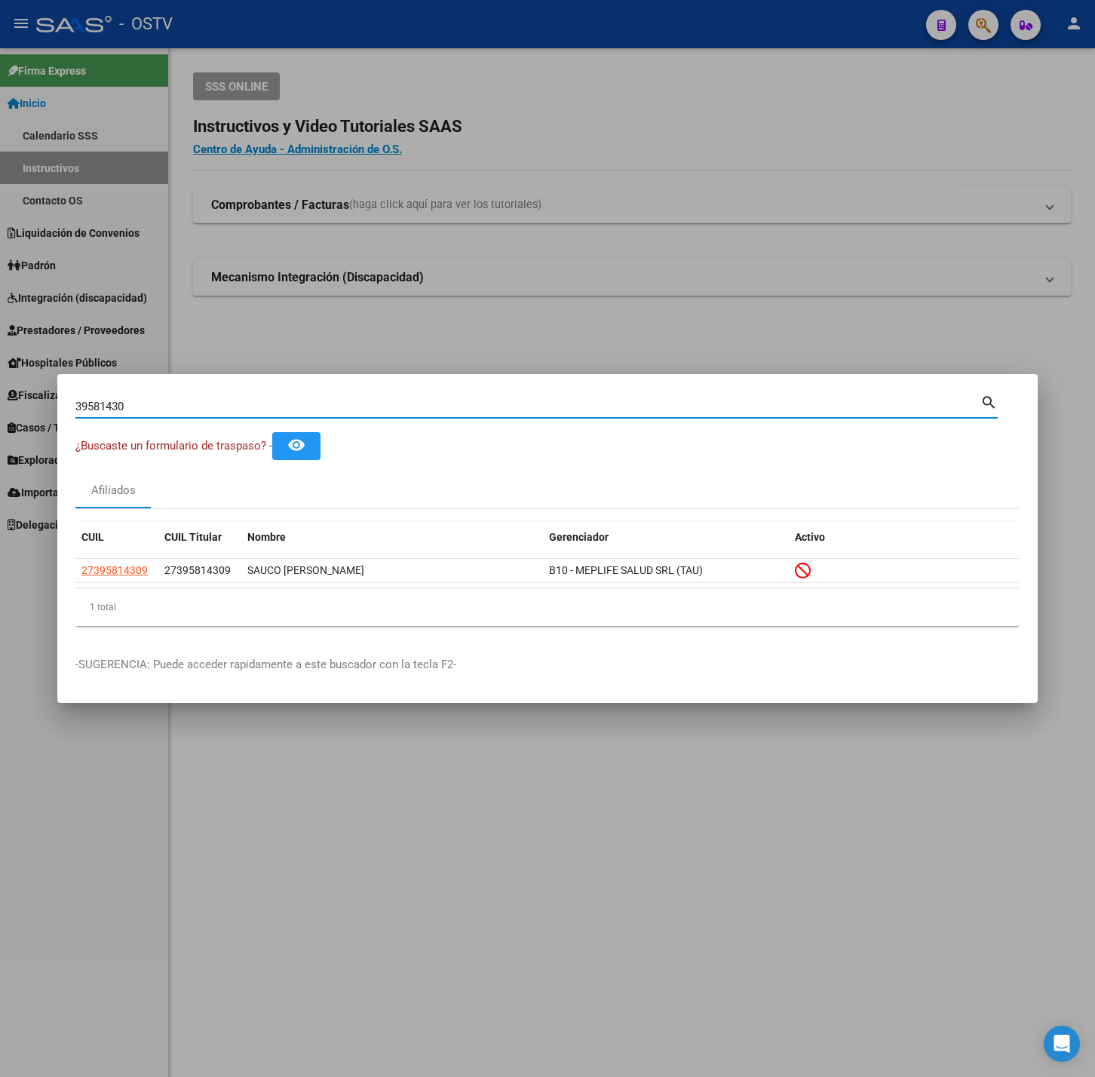
drag, startPoint x: 235, startPoint y: 405, endPoint x: -1102, endPoint y: 670, distance: 1362.9
click at [0, 670] on html "menu - OSTV person Firma Express Inicio Calendario SSS Instructivos Contacto OS…" at bounding box center [547, 538] width 1095 height 1077
paste input "21341243"
type input "21341243"
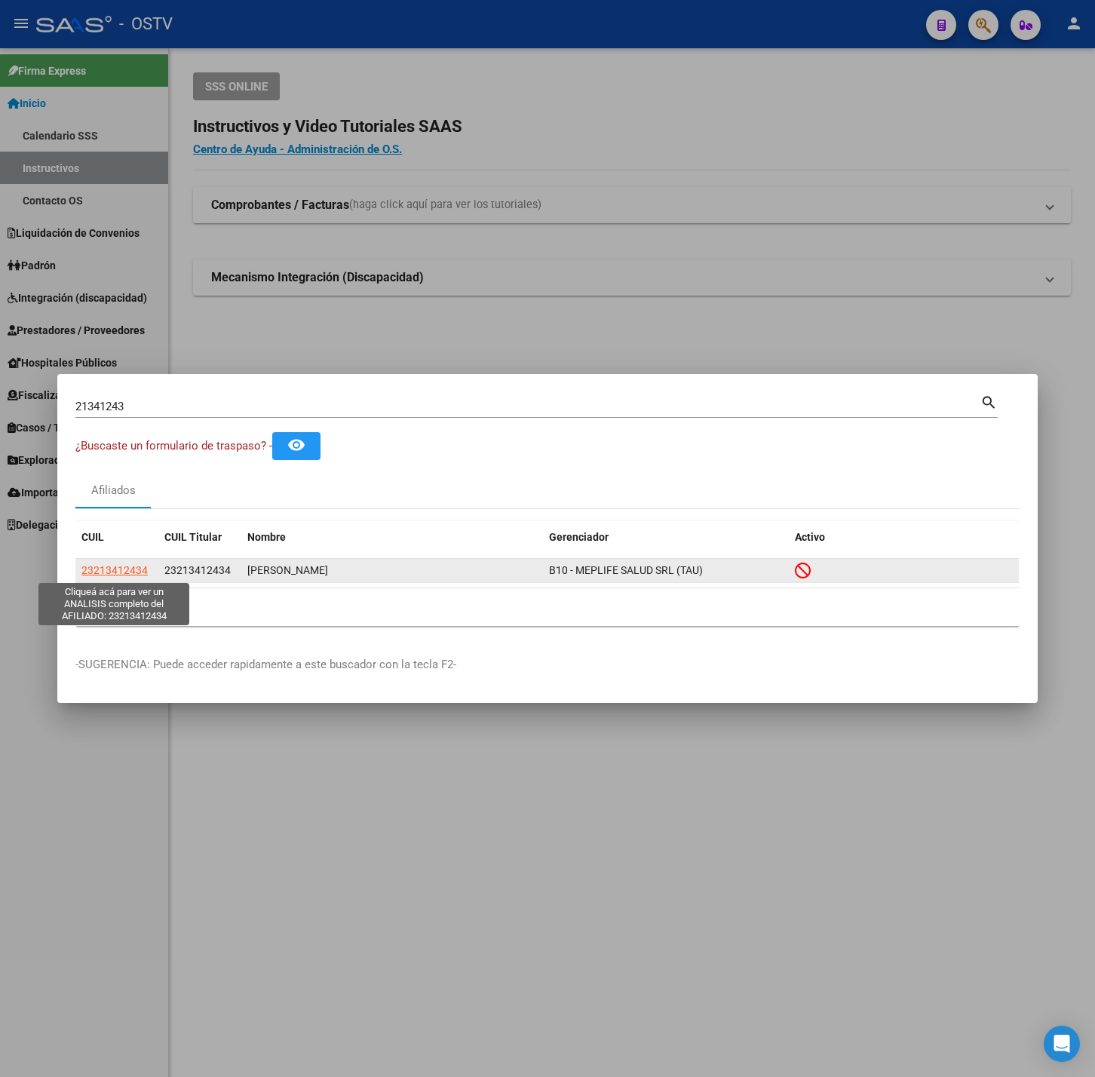
click at [122, 569] on span "23213412434" at bounding box center [114, 570] width 66 height 12
type textarea "23213412434"
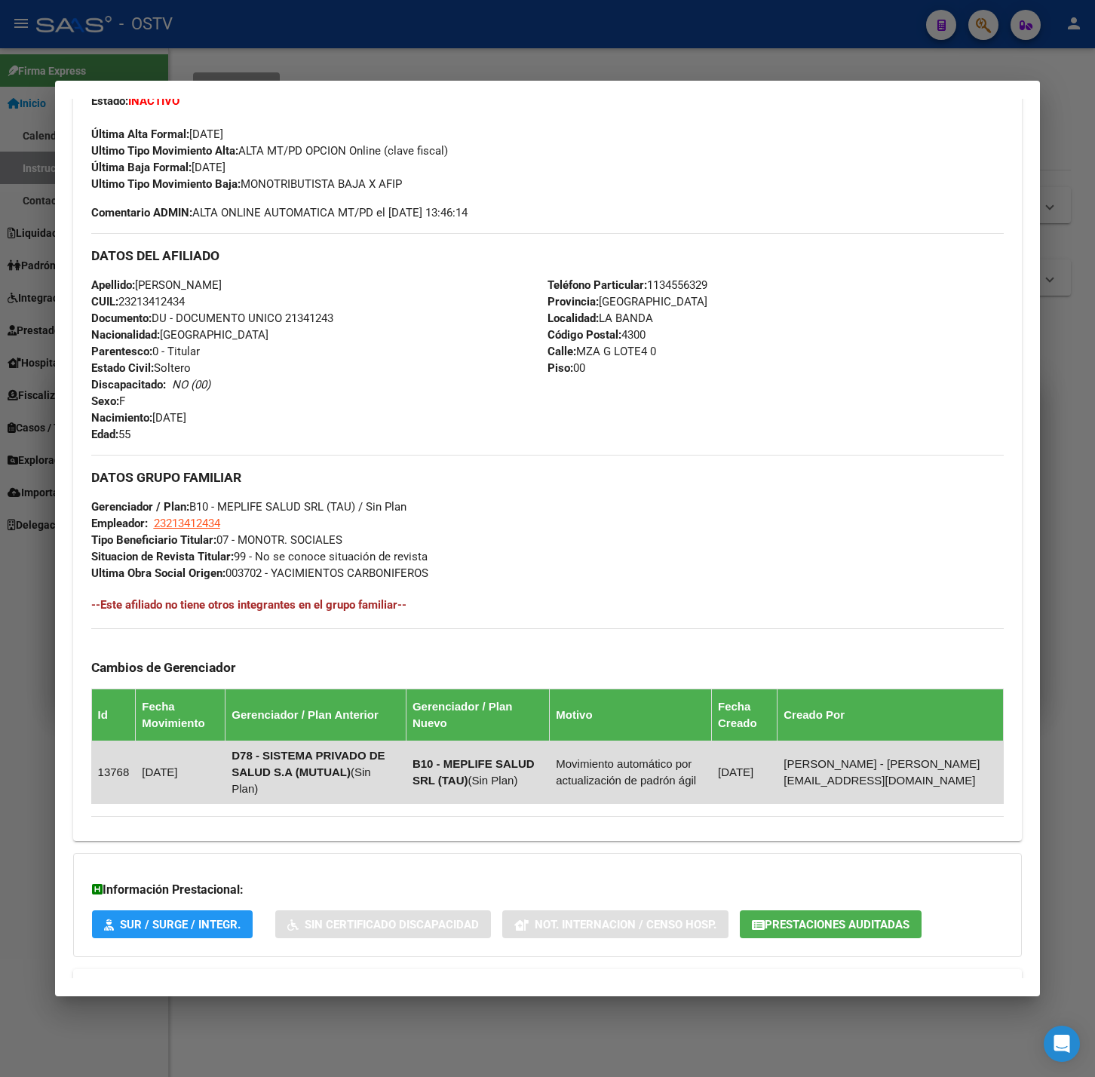
scroll to position [447, 0]
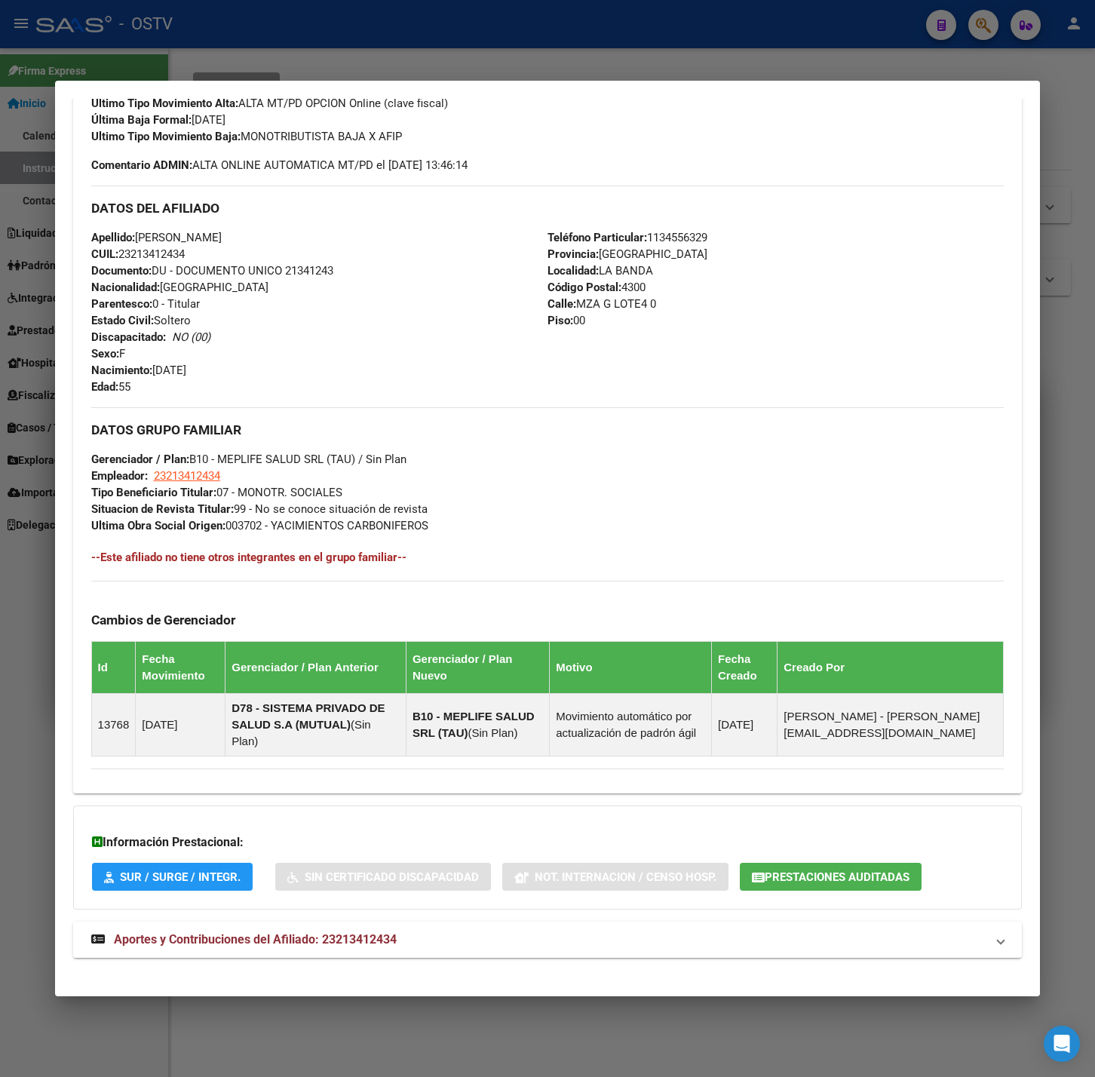
click at [297, 933] on span "Aportes y Contribuciones del Afiliado: 23213412434" at bounding box center [255, 940] width 283 height 14
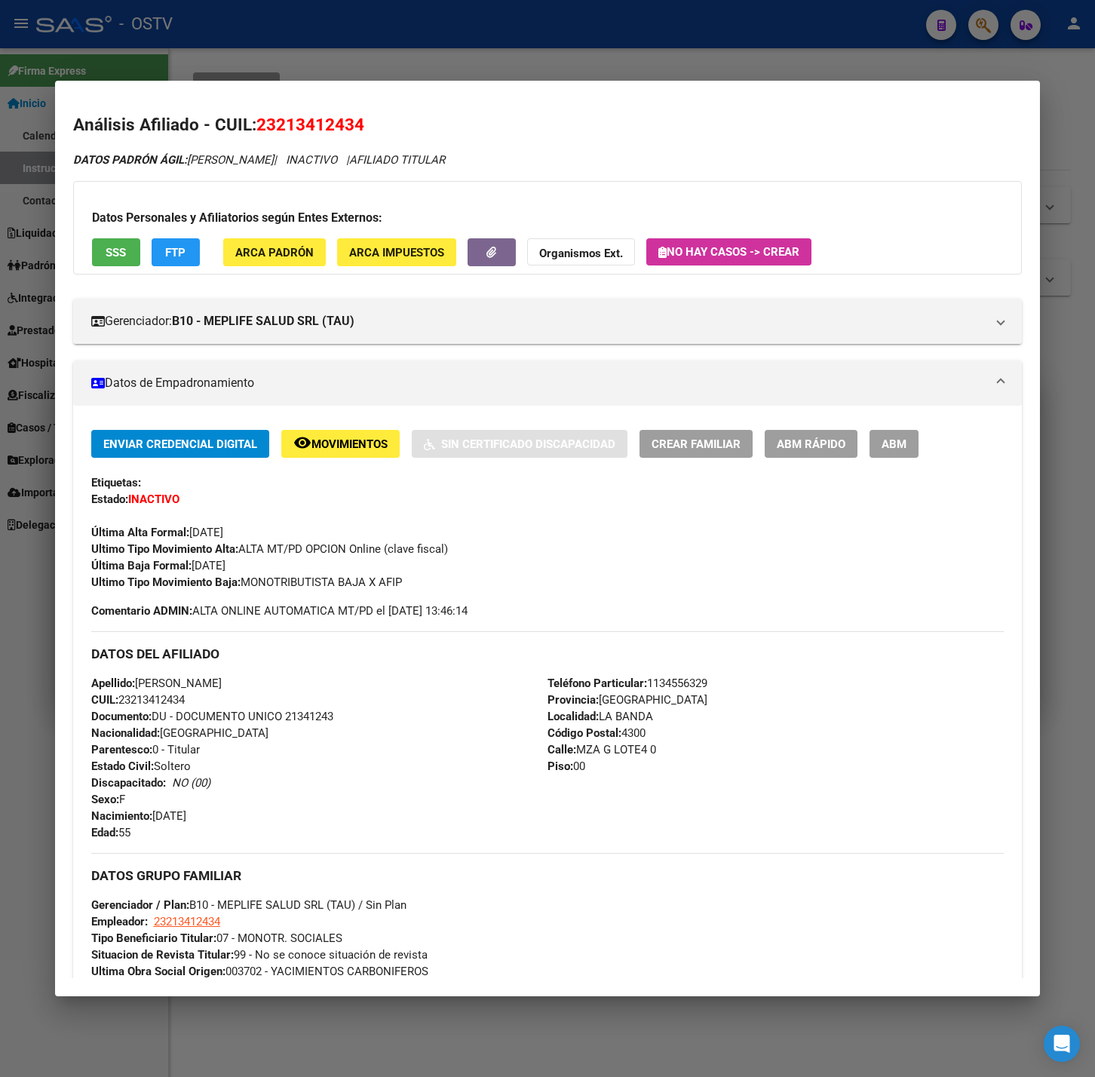
scroll to position [0, 0]
click at [321, 57] on div at bounding box center [547, 538] width 1095 height 1077
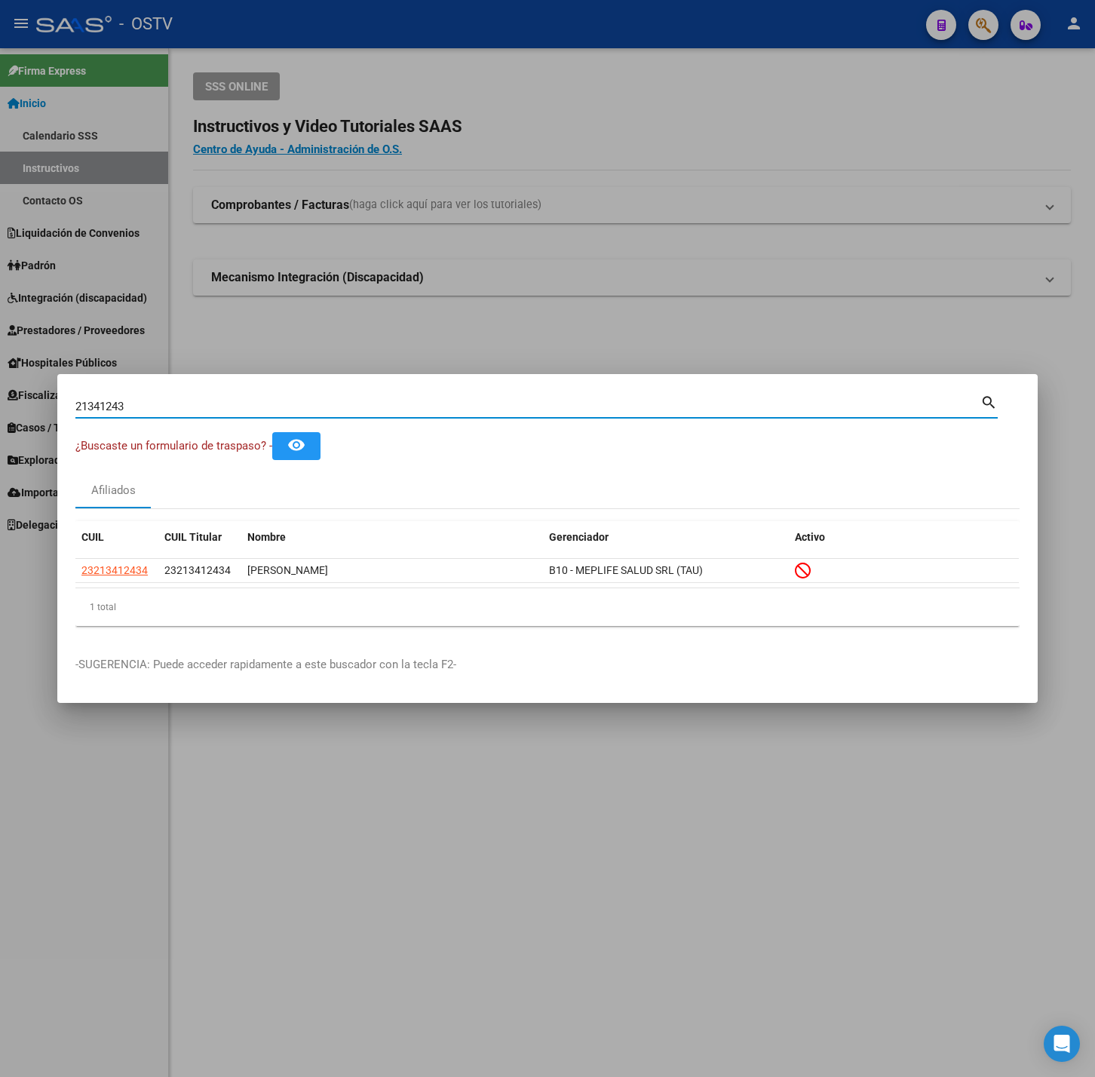
drag, startPoint x: 189, startPoint y: 412, endPoint x: -265, endPoint y: 407, distance: 453.5
click at [0, 407] on html "menu - OSTV person Firma Express Inicio Calendario SSS Instructivos Contacto OS…" at bounding box center [547, 538] width 1095 height 1077
paste input "38558218"
type input "38558218"
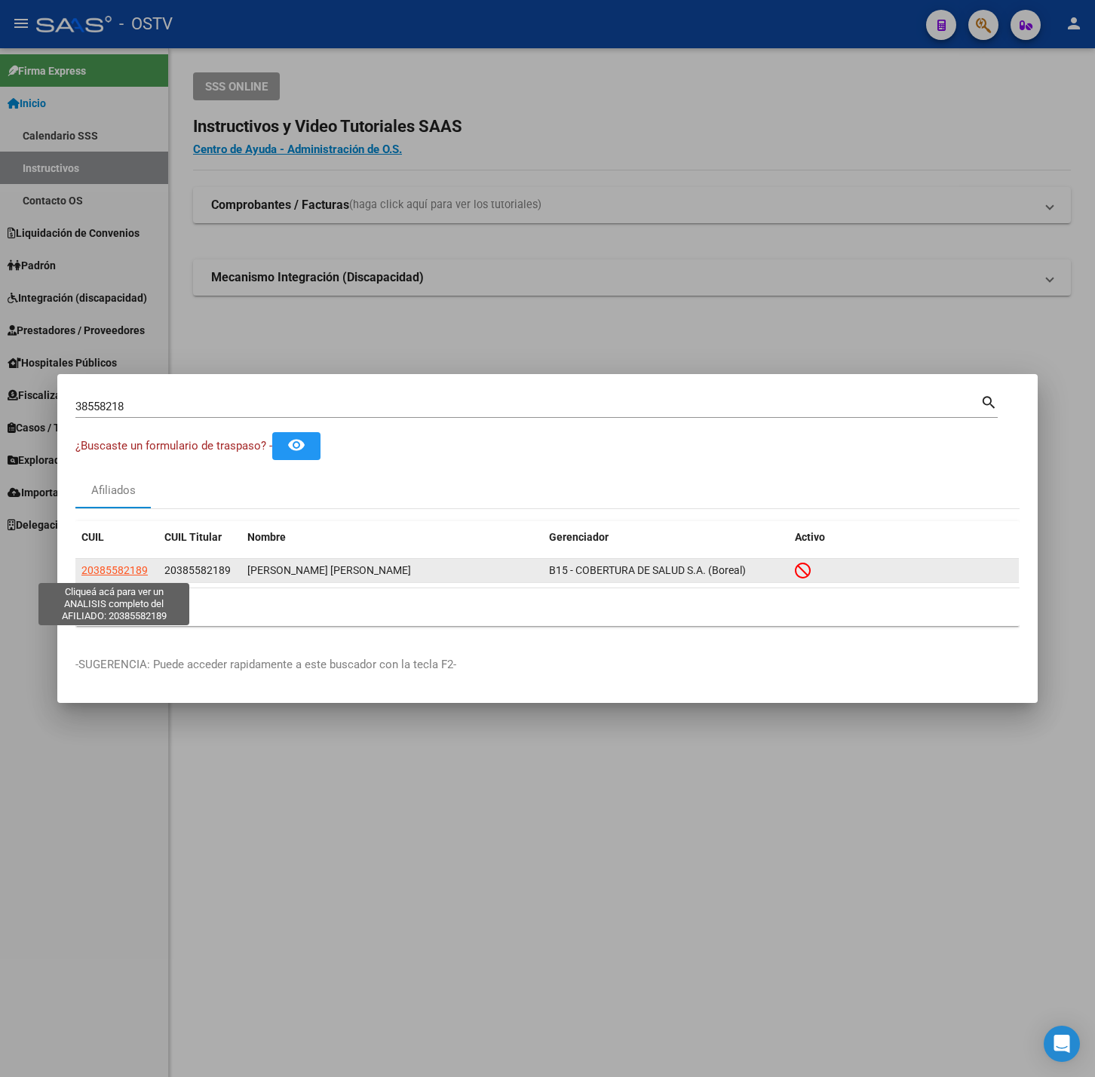
click at [143, 571] on span "20385582189" at bounding box center [114, 570] width 66 height 12
type textarea "20385582189"
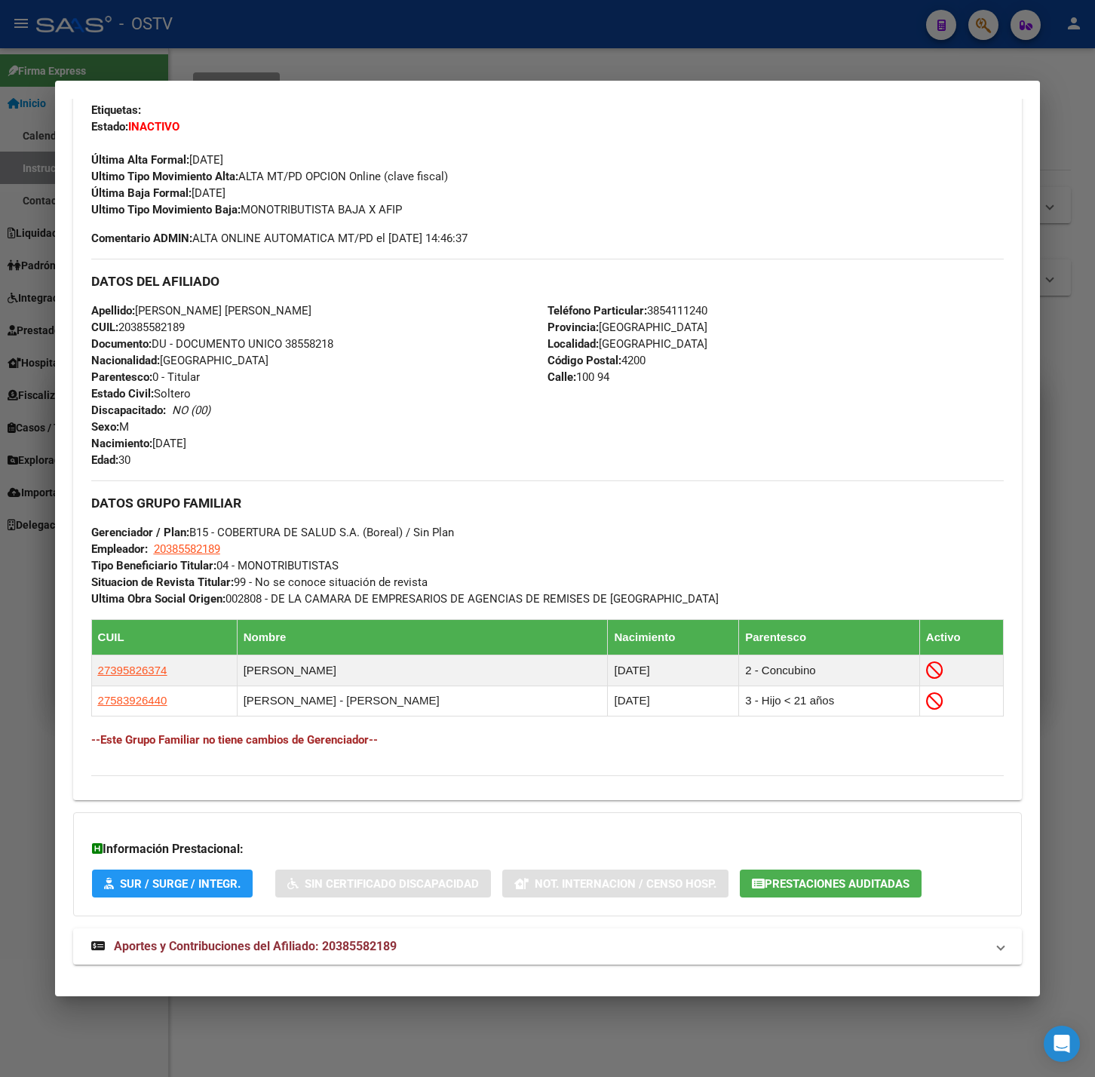
scroll to position [397, 0]
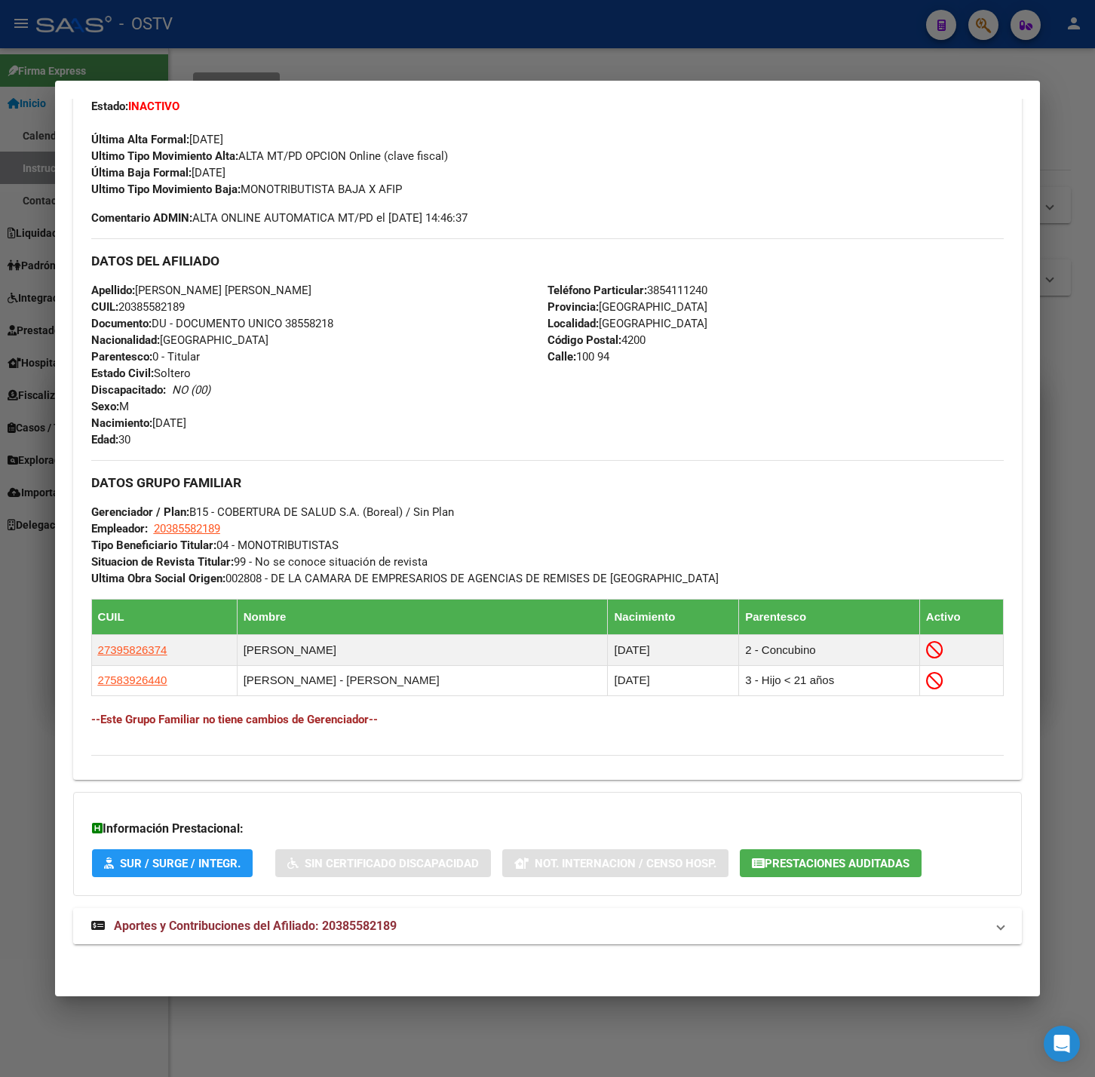
click at [397, 919] on span "Aportes y Contribuciones del Afiliado: 20385582189" at bounding box center [255, 926] width 283 height 14
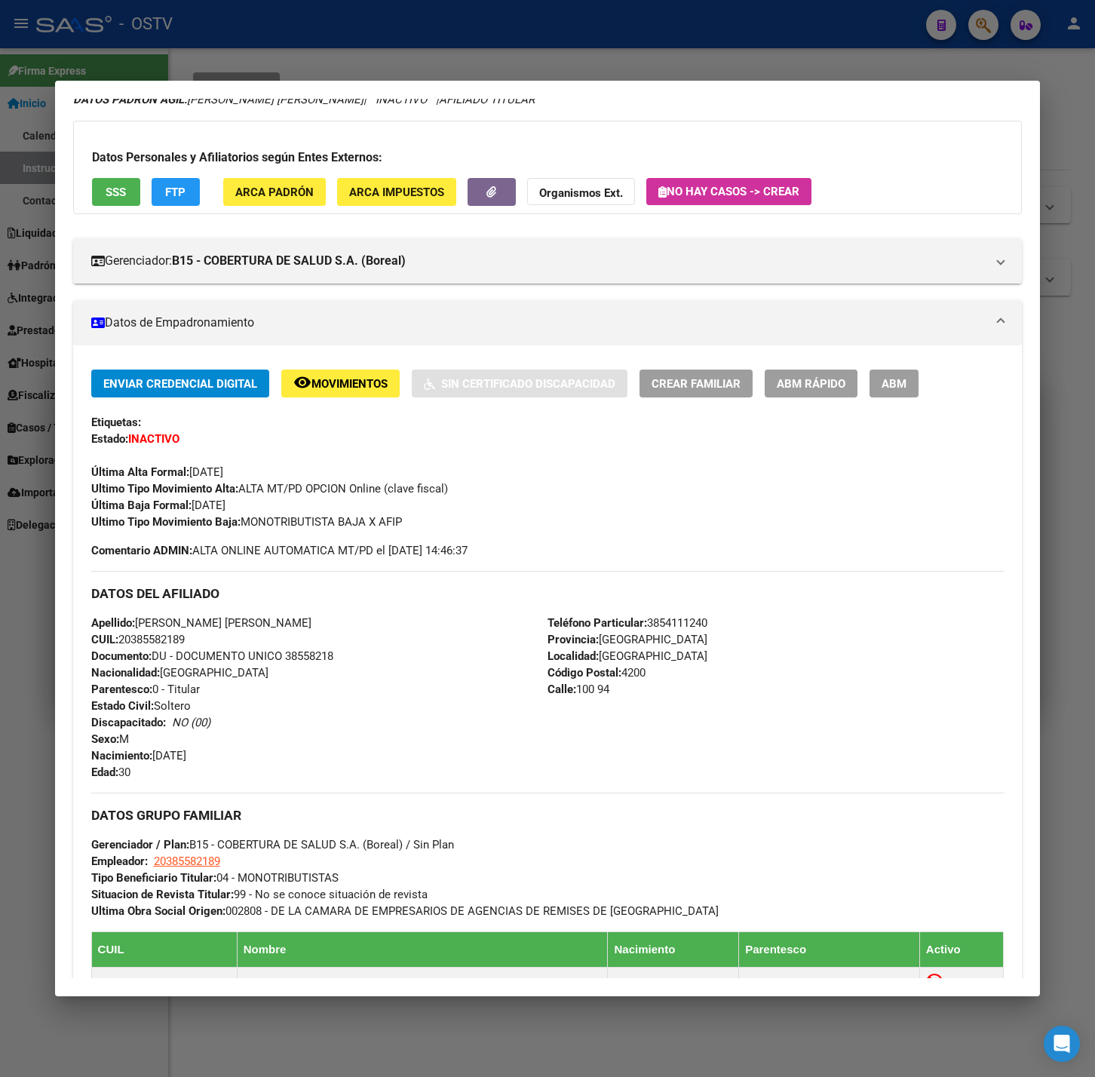
scroll to position [0, 0]
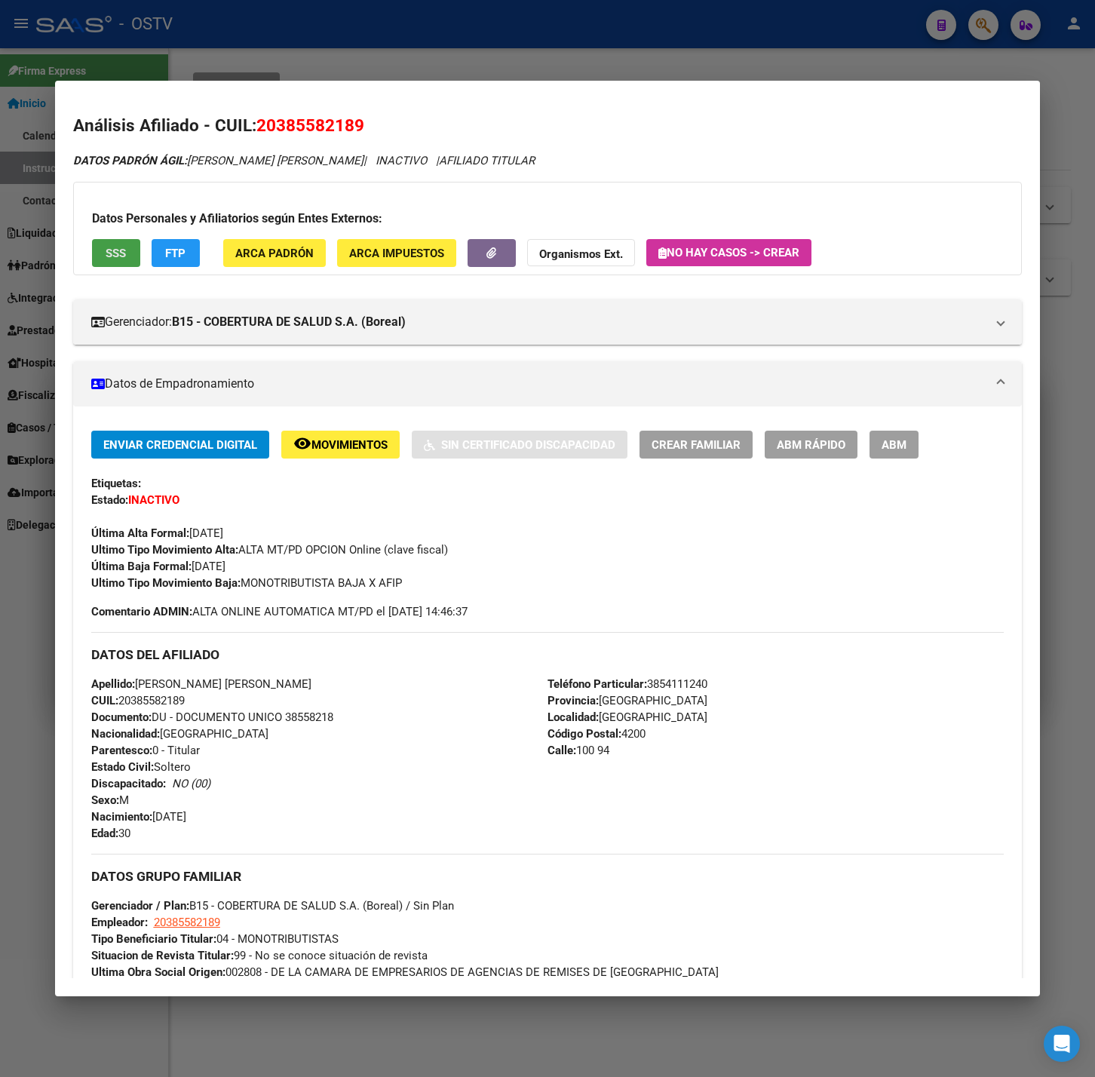
click at [121, 257] on span "SSS" at bounding box center [116, 254] width 20 height 14
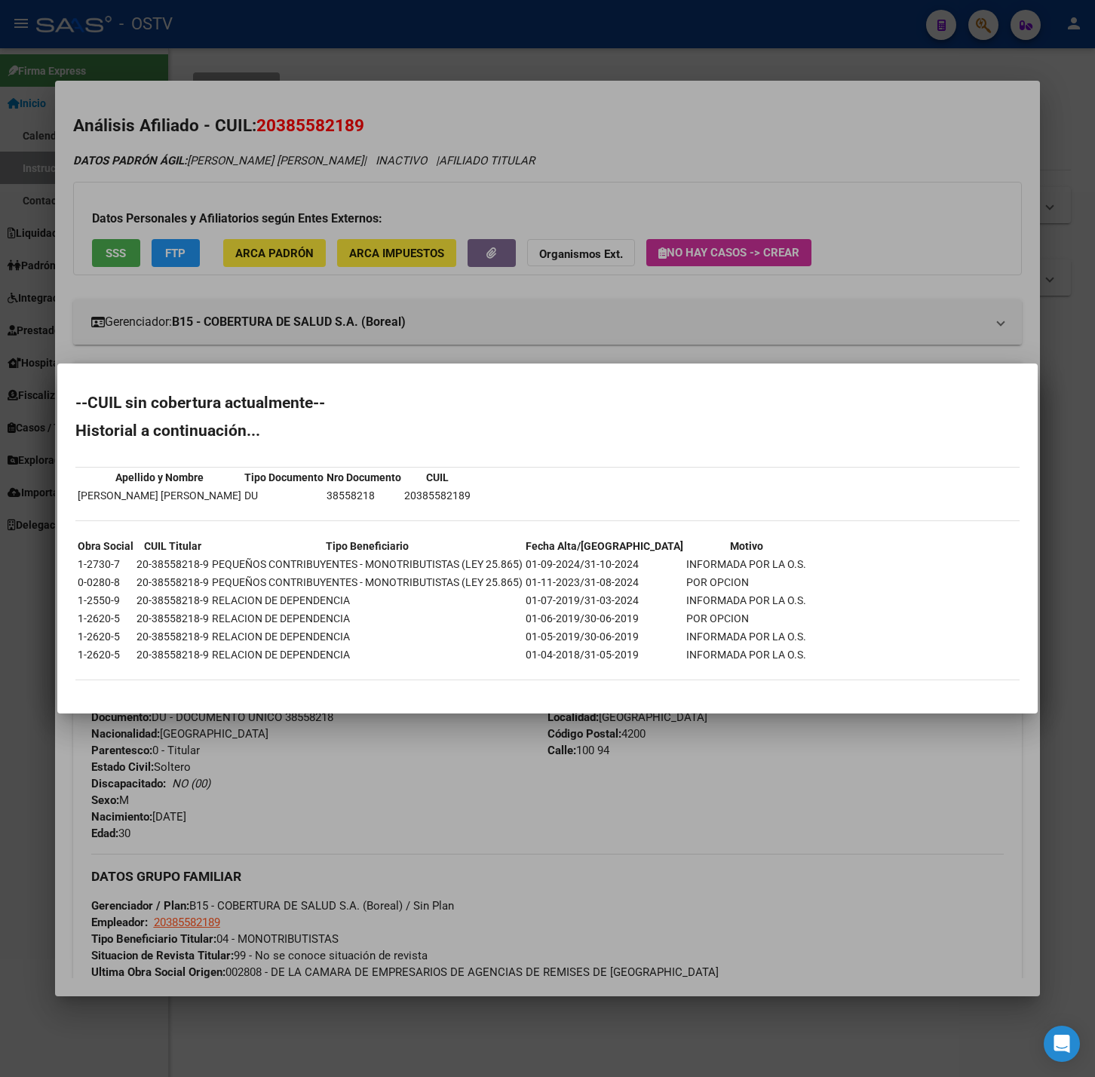
click at [449, 361] on div at bounding box center [547, 538] width 1095 height 1077
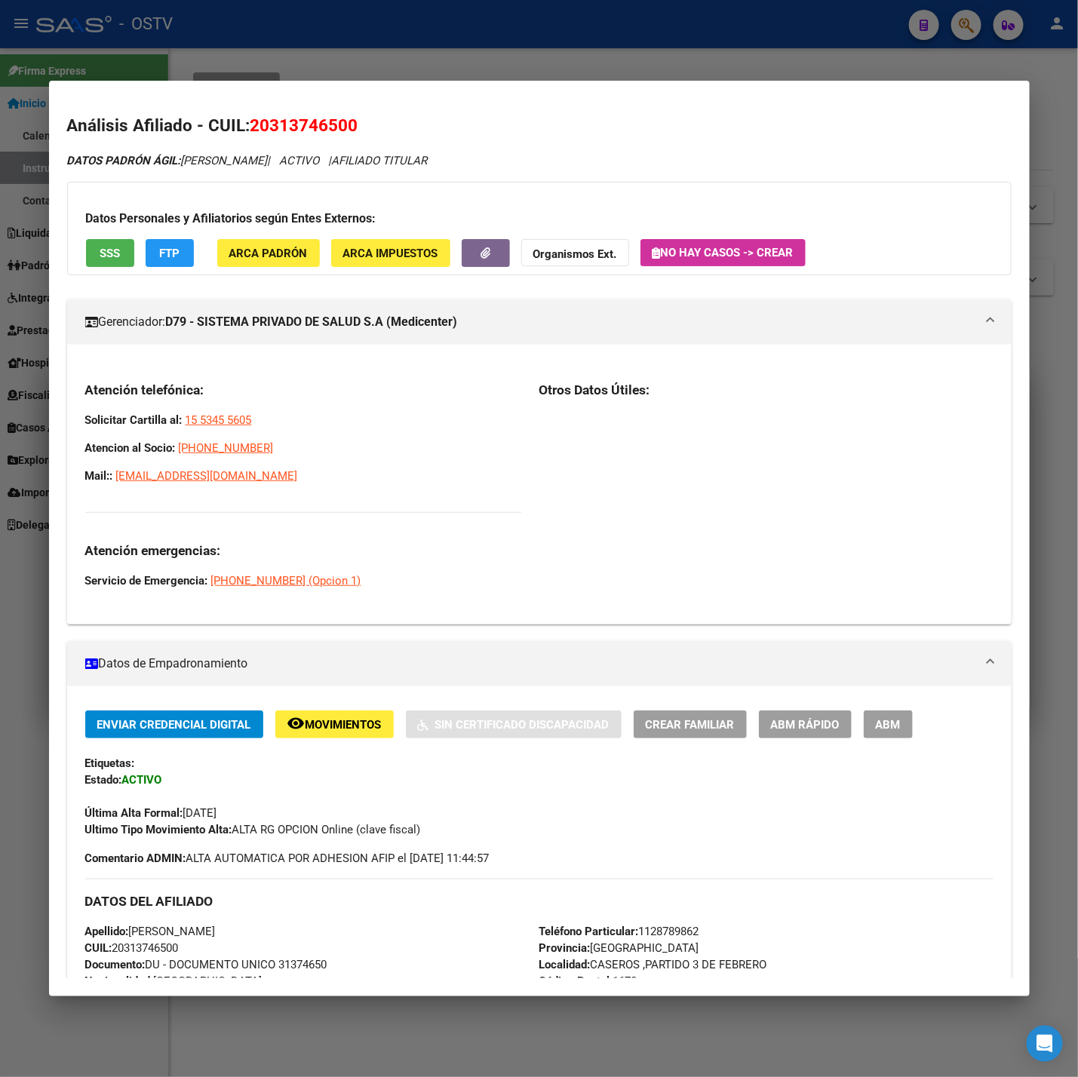
scroll to position [792, 0]
